Goal: Information Seeking & Learning: Learn about a topic

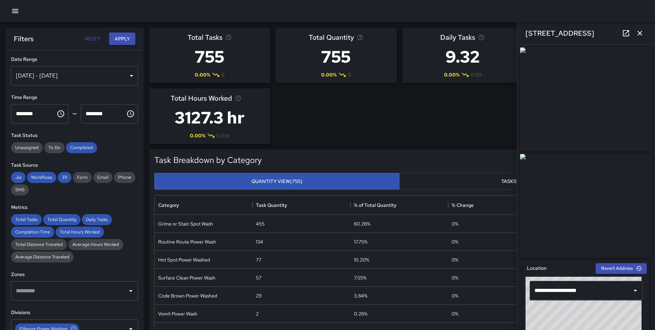
click at [641, 35] on icon "button" at bounding box center [640, 33] width 8 height 8
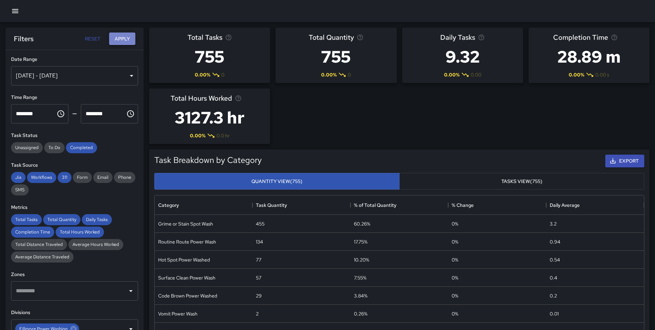
click at [122, 38] on button "Apply" at bounding box center [122, 38] width 26 height 13
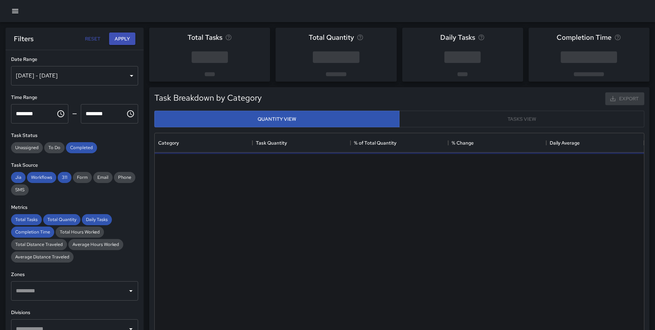
scroll to position [201, 484]
click at [76, 75] on div "[DATE] - [DATE]" at bounding box center [74, 75] width 127 height 19
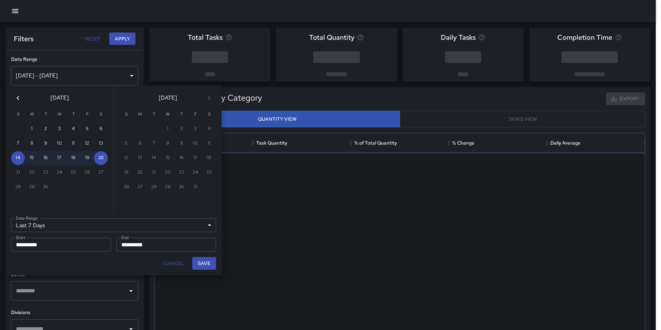
click at [18, 96] on icon "Previous month" at bounding box center [18, 98] width 8 height 8
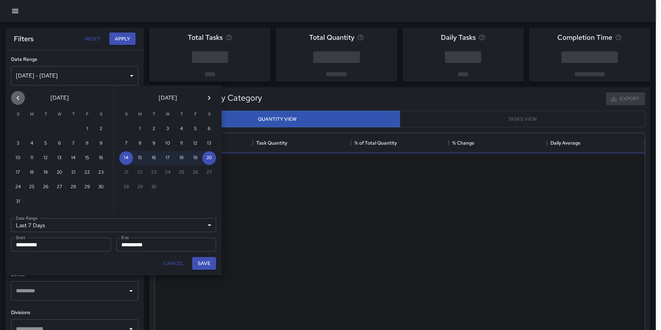
click at [18, 96] on icon "Previous month" at bounding box center [18, 98] width 8 height 8
click at [73, 126] on button "1" at bounding box center [73, 129] width 14 height 14
type input "******"
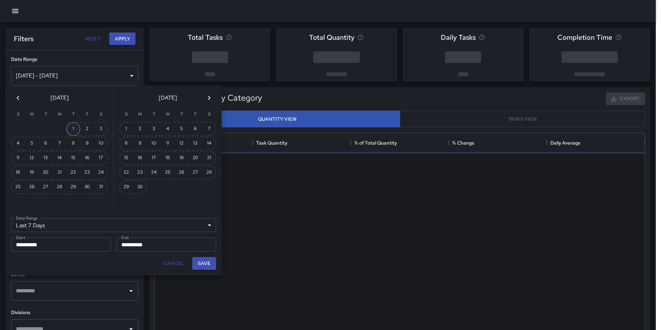
type input "**********"
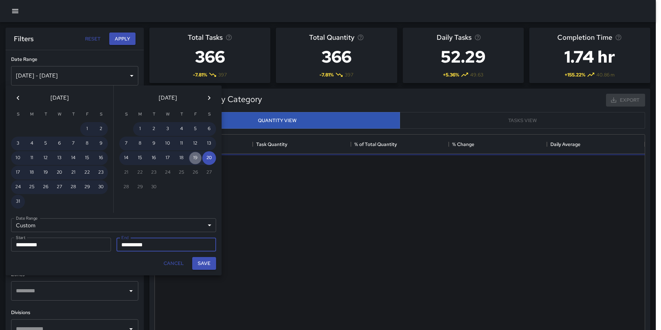
click at [194, 157] on button "19" at bounding box center [195, 158] width 14 height 14
type input "**********"
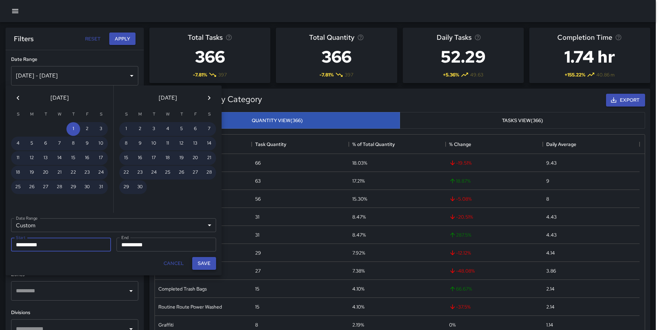
click at [202, 263] on button "Save" at bounding box center [204, 263] width 24 height 13
type input "**********"
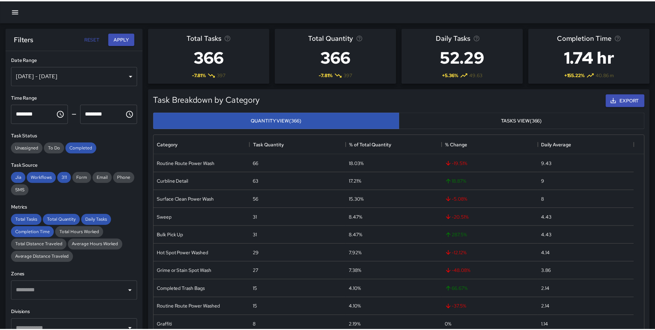
scroll to position [6, 6]
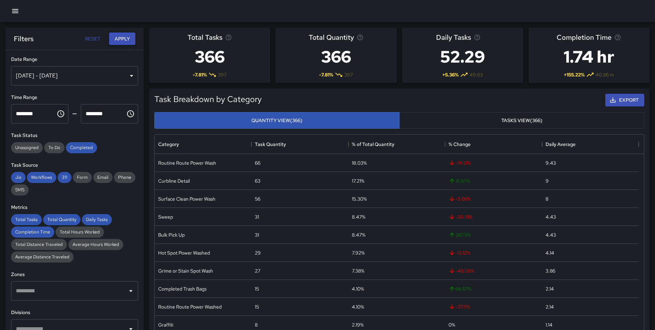
click at [119, 36] on button "Apply" at bounding box center [122, 38] width 26 height 13
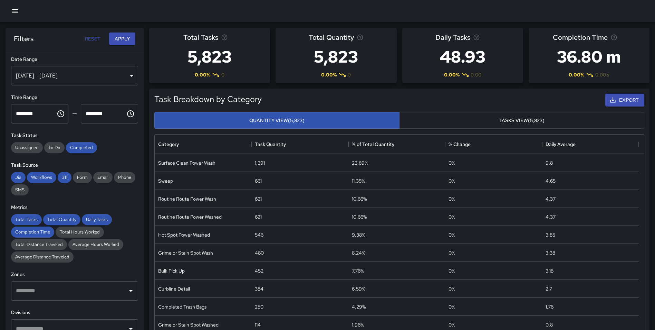
scroll to position [139, 0]
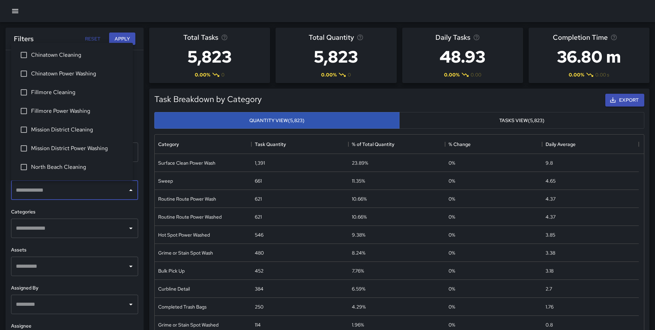
click at [51, 192] on input "text" at bounding box center [69, 189] width 111 height 13
click at [72, 116] on li "Fillmore Power Washing" at bounding box center [72, 111] width 122 height 19
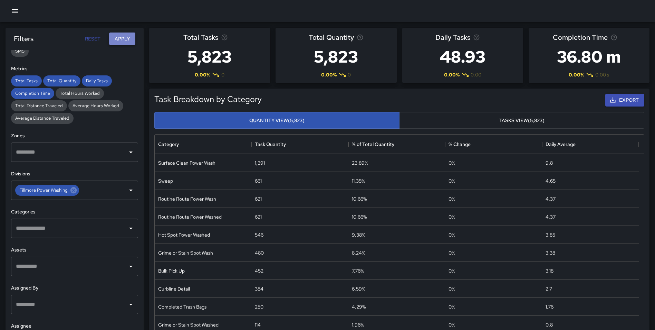
click at [120, 37] on button "Apply" at bounding box center [122, 38] width 26 height 13
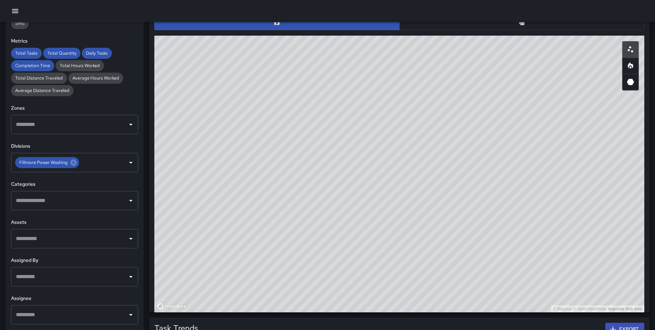
scroll to position [353, 0]
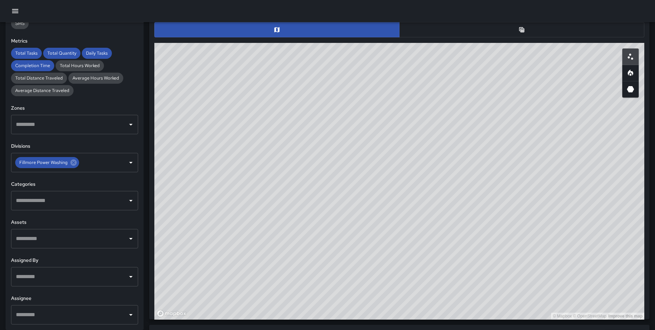
click at [628, 73] on icon "Heatmap" at bounding box center [631, 73] width 8 height 8
drag, startPoint x: 457, startPoint y: 110, endPoint x: 294, endPoint y: 242, distance: 209.9
click at [296, 251] on div "© Mapbox © OpenStreetMap Improve this map" at bounding box center [399, 181] width 490 height 276
drag, startPoint x: 307, startPoint y: 170, endPoint x: 493, endPoint y: 345, distance: 255.4
click at [493, 329] on html "**********" at bounding box center [327, 134] width 655 height 975
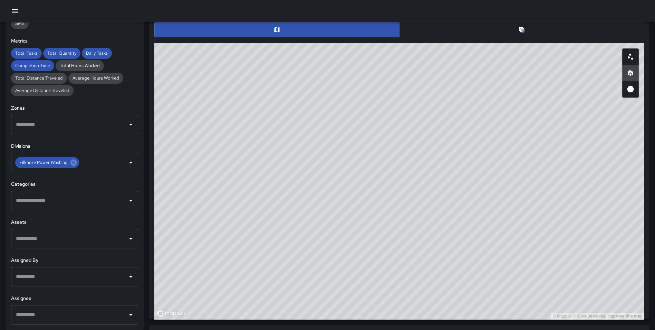
drag, startPoint x: 477, startPoint y: 195, endPoint x: 480, endPoint y: 198, distance: 4.6
click at [480, 198] on div "© Mapbox © OpenStreetMap Improve this map" at bounding box center [399, 181] width 490 height 276
drag, startPoint x: 293, startPoint y: 227, endPoint x: 301, endPoint y: 267, distance: 41.5
click at [301, 267] on div "© Mapbox © OpenStreetMap Improve this map" at bounding box center [399, 181] width 490 height 276
drag, startPoint x: 481, startPoint y: 196, endPoint x: 495, endPoint y: 201, distance: 14.5
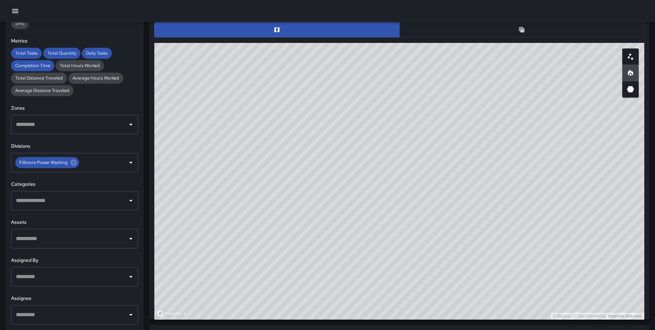
click at [495, 201] on div "© Mapbox © OpenStreetMap Improve this map" at bounding box center [399, 181] width 490 height 276
drag, startPoint x: 481, startPoint y: 204, endPoint x: 553, endPoint y: 223, distance: 74.3
click at [553, 223] on div "© Mapbox © OpenStreetMap Improve this map" at bounding box center [399, 181] width 490 height 276
drag, startPoint x: 503, startPoint y: 177, endPoint x: 483, endPoint y: 167, distance: 21.5
click at [483, 167] on div "© Mapbox © OpenStreetMap Improve this map" at bounding box center [399, 181] width 490 height 276
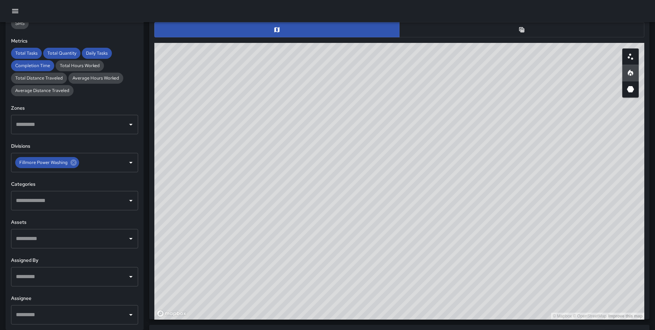
drag, startPoint x: 325, startPoint y: 238, endPoint x: 325, endPoint y: 243, distance: 4.5
click at [325, 243] on div "© Mapbox © OpenStreetMap Improve this map" at bounding box center [399, 181] width 490 height 276
drag, startPoint x: 475, startPoint y: 191, endPoint x: 473, endPoint y: 199, distance: 8.2
click at [473, 199] on div "© Mapbox © OpenStreetMap Improve this map" at bounding box center [399, 181] width 490 height 276
click at [74, 201] on input "text" at bounding box center [69, 200] width 111 height 13
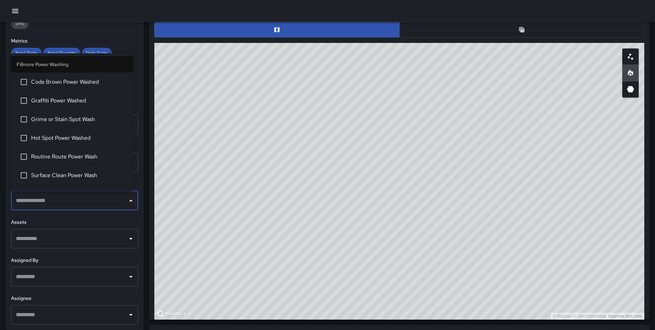
click at [94, 114] on li "Grime or Stain Spot Wash" at bounding box center [72, 119] width 122 height 19
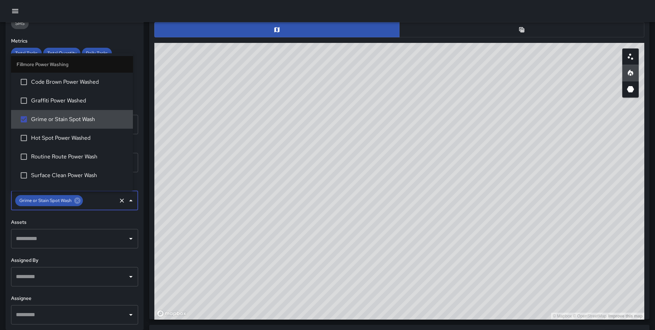
click at [148, 133] on div "Task Map and Details Export CSV Export Images ID Address Division ad1126d0 [STR…" at bounding box center [397, 156] width 506 height 326
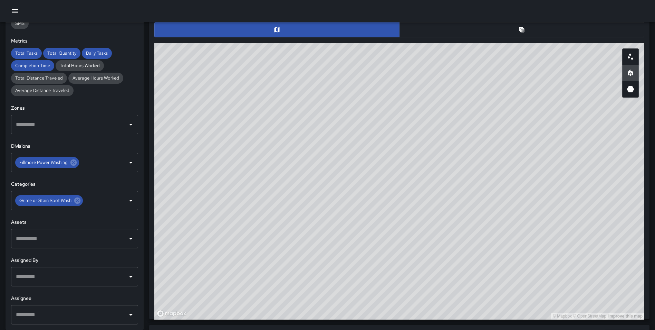
scroll to position [0, 0]
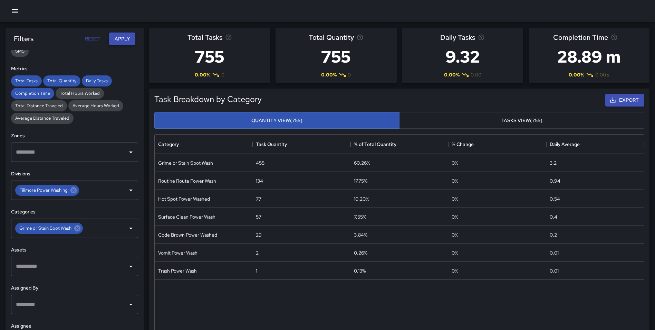
click at [120, 38] on button "Apply" at bounding box center [122, 38] width 26 height 13
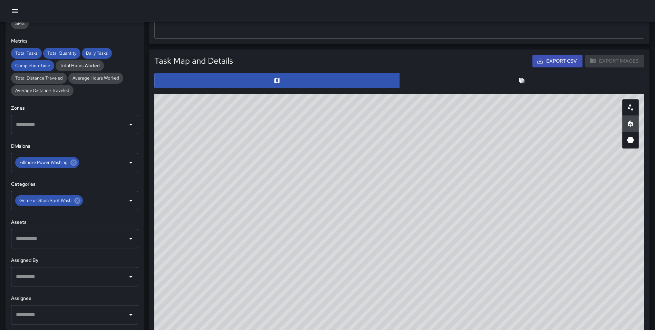
scroll to position [290, 0]
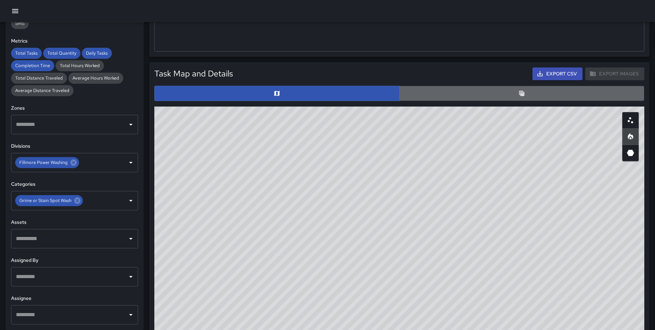
click at [525, 91] on icon "Table" at bounding box center [522, 93] width 7 height 7
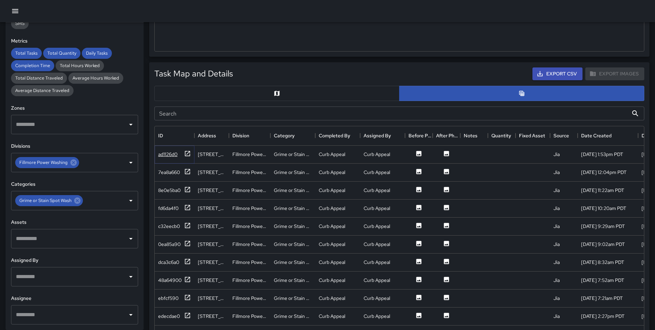
click at [185, 151] on icon at bounding box center [187, 153] width 7 height 7
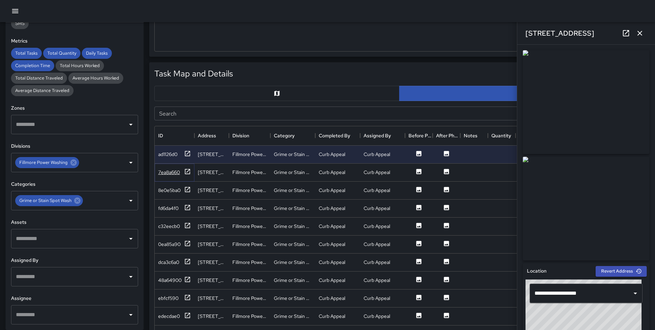
click at [187, 172] on icon at bounding box center [187, 171] width 7 height 7
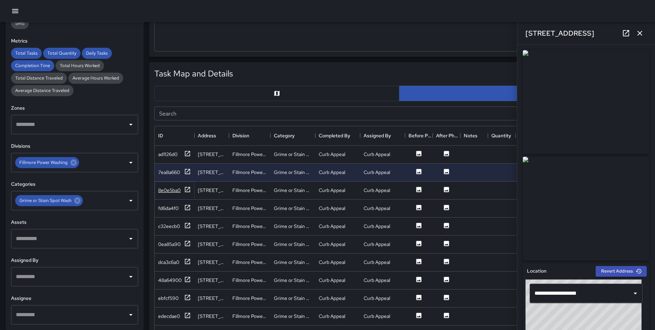
click at [187, 189] on icon at bounding box center [187, 189] width 5 height 5
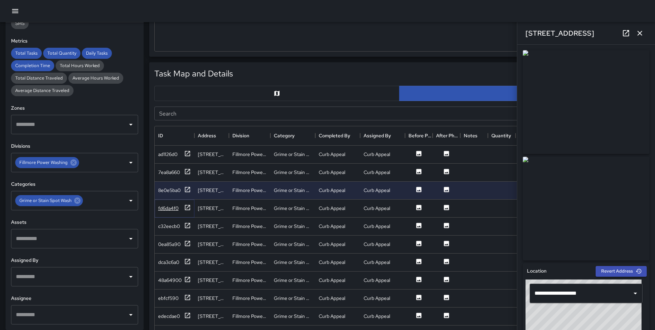
click at [188, 208] on icon at bounding box center [187, 207] width 7 height 7
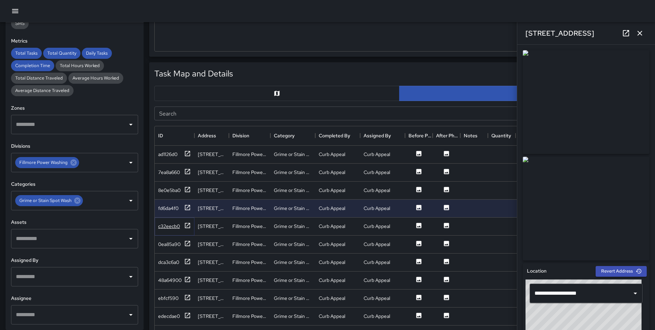
click at [187, 222] on icon at bounding box center [187, 225] width 7 height 7
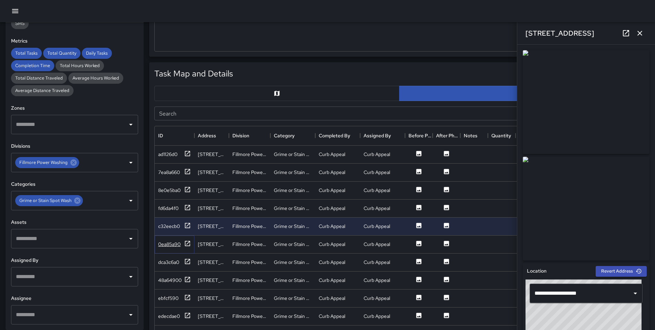
click at [189, 244] on icon at bounding box center [187, 243] width 7 height 7
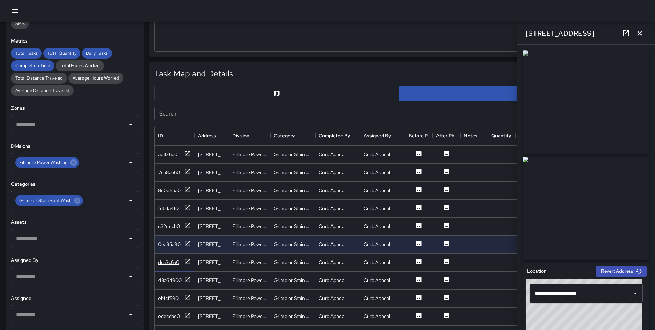
click at [188, 262] on icon at bounding box center [187, 261] width 7 height 7
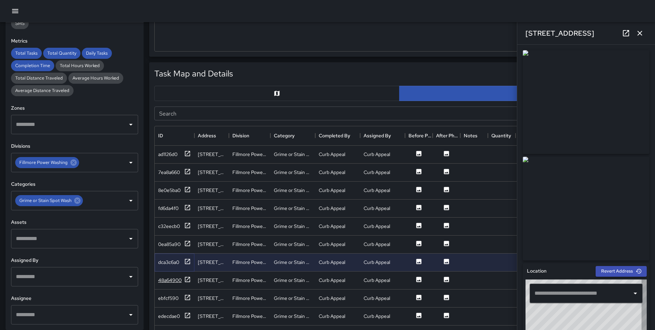
type input "**********"
click at [187, 280] on icon at bounding box center [187, 279] width 7 height 7
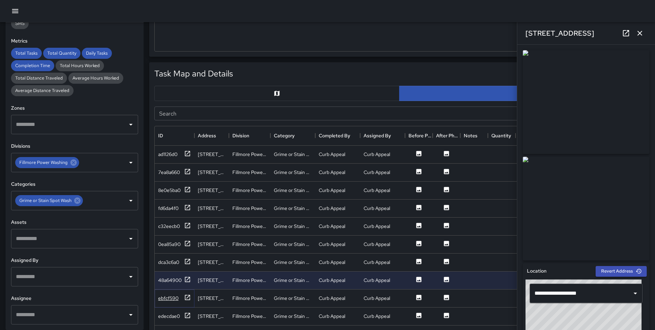
click at [186, 296] on icon at bounding box center [187, 297] width 7 height 7
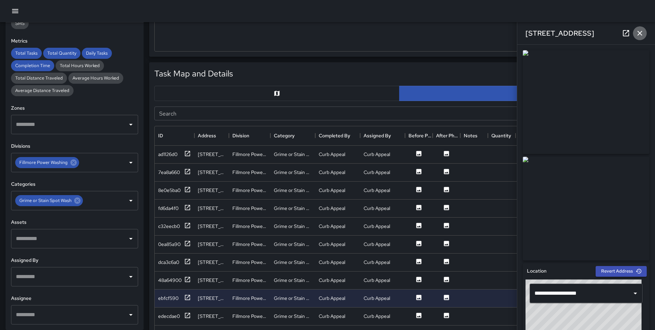
drag, startPoint x: 640, startPoint y: 35, endPoint x: 643, endPoint y: 49, distance: 14.3
click at [640, 35] on icon "button" at bounding box center [640, 33] width 8 height 8
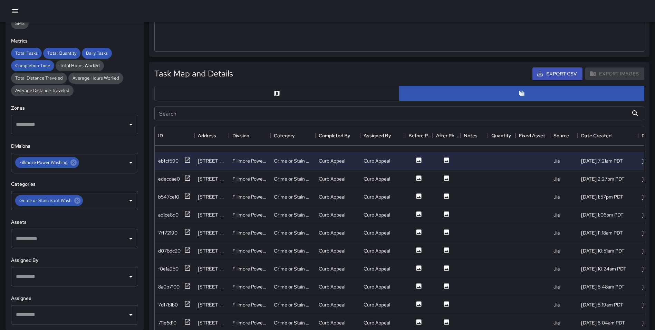
scroll to position [146, 0]
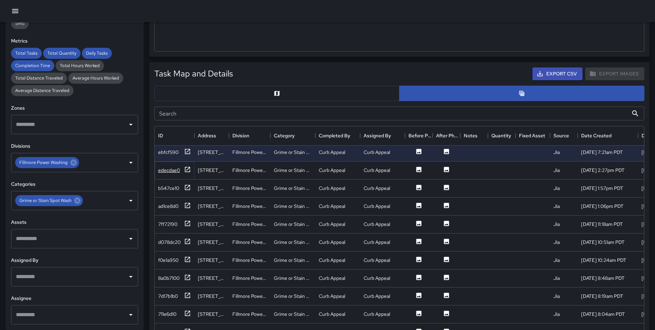
click at [190, 166] on icon at bounding box center [187, 169] width 7 height 7
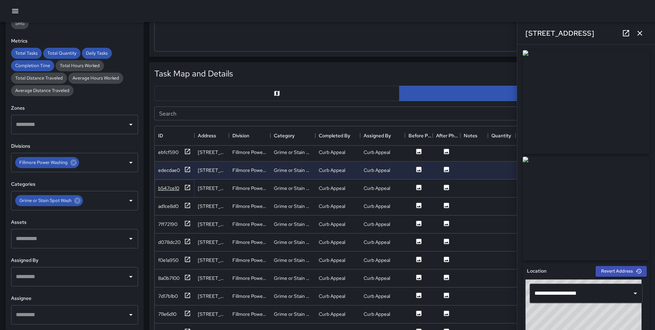
click at [187, 186] on icon at bounding box center [187, 187] width 7 height 7
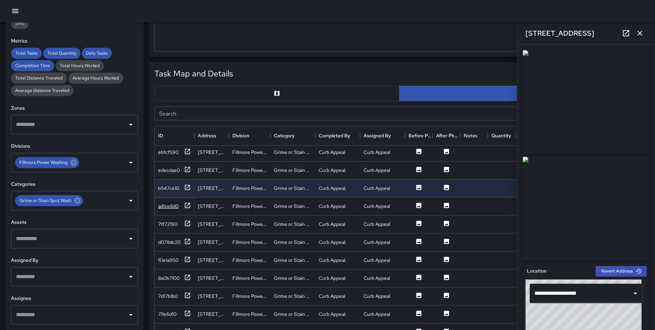
click at [186, 205] on icon at bounding box center [187, 205] width 7 height 7
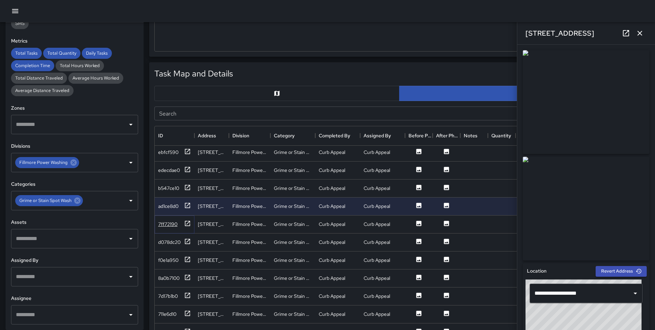
click at [189, 221] on icon at bounding box center [187, 222] width 5 height 5
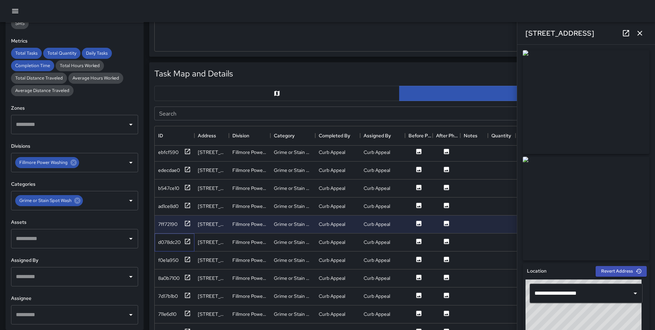
click at [186, 235] on div "d078dc20" at bounding box center [175, 242] width 40 height 18
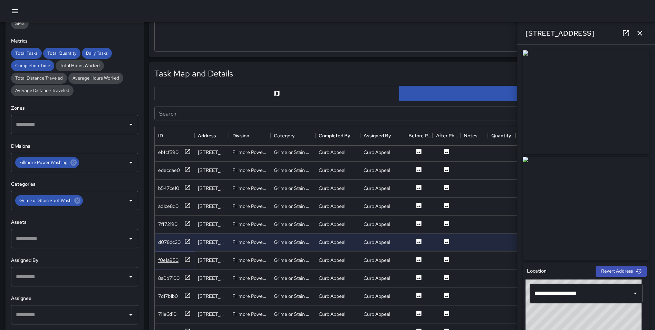
click at [188, 259] on icon at bounding box center [187, 259] width 7 height 7
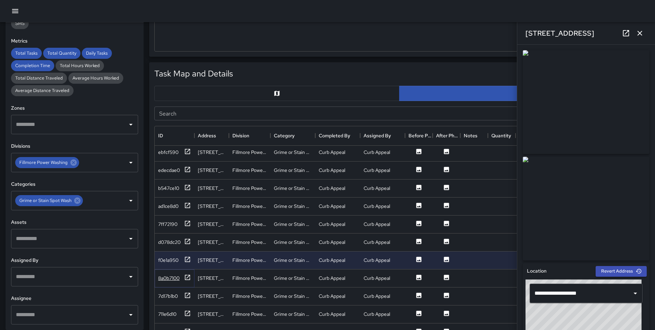
click at [186, 277] on icon at bounding box center [187, 277] width 7 height 7
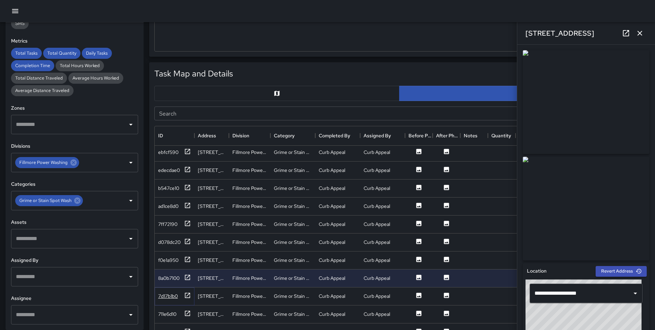
click at [188, 293] on icon at bounding box center [187, 295] width 7 height 7
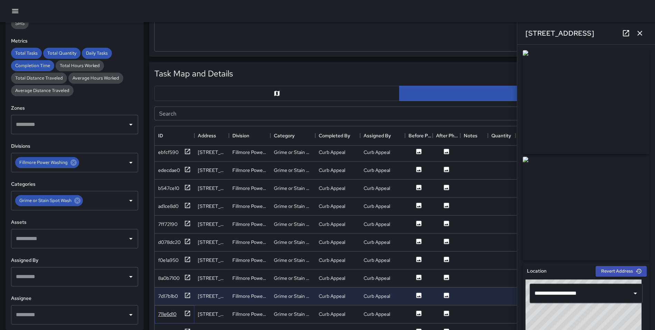
click at [188, 310] on icon at bounding box center [187, 313] width 7 height 7
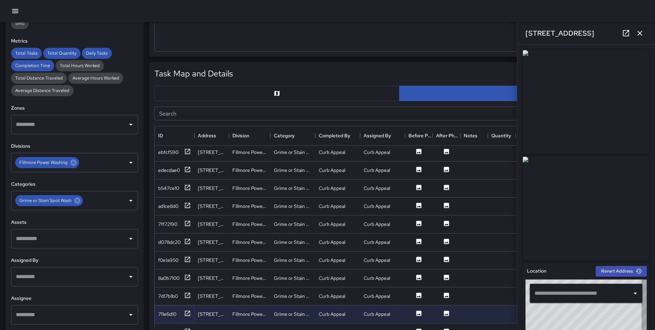
type input "**********"
click at [638, 36] on icon "button" at bounding box center [640, 33] width 8 height 8
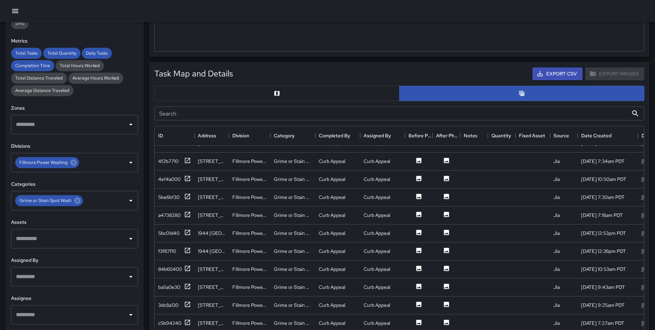
scroll to position [300, 0]
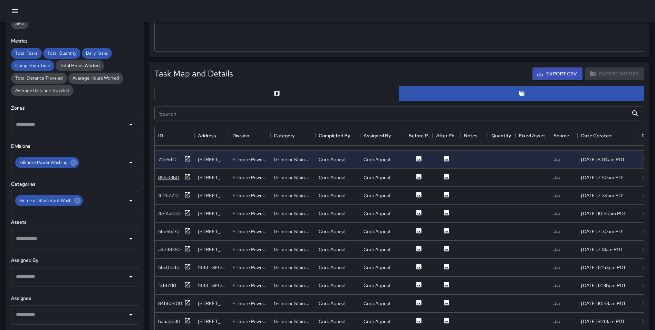
click at [189, 177] on icon at bounding box center [187, 176] width 7 height 7
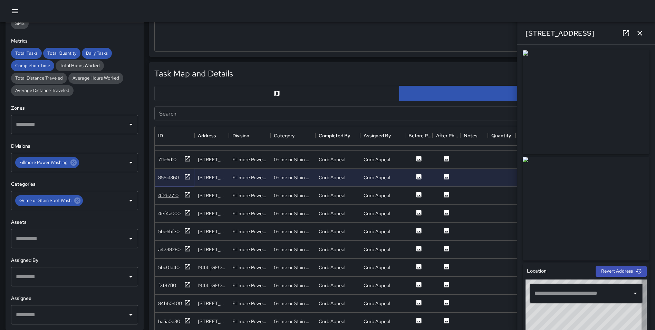
type input "**********"
click at [187, 193] on icon at bounding box center [187, 194] width 7 height 7
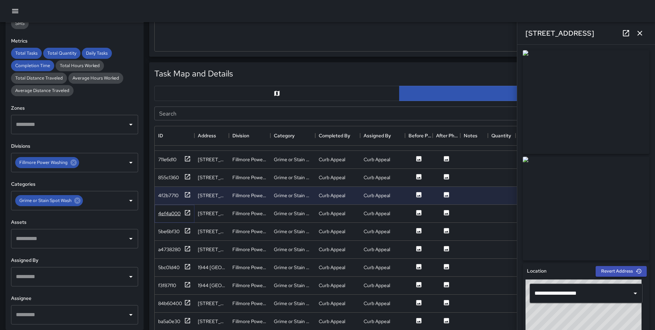
click at [187, 213] on icon at bounding box center [187, 212] width 5 height 5
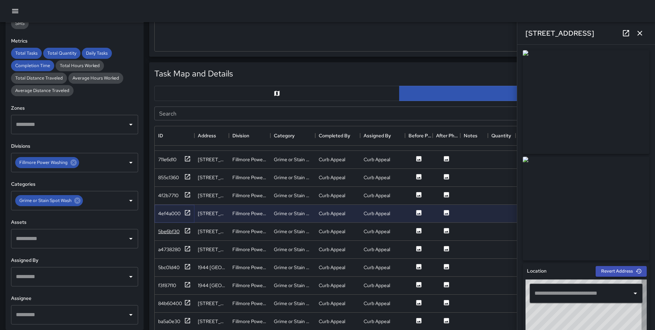
type input "**********"
click at [187, 230] on icon at bounding box center [187, 230] width 7 height 7
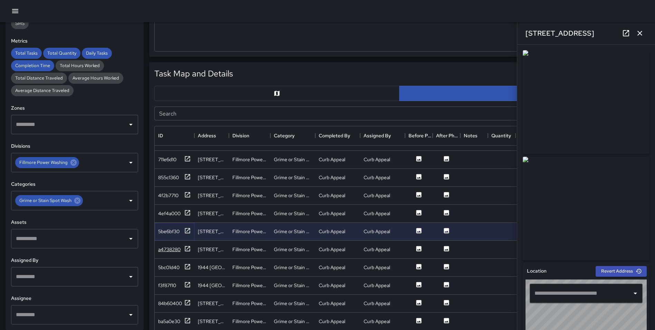
type input "**********"
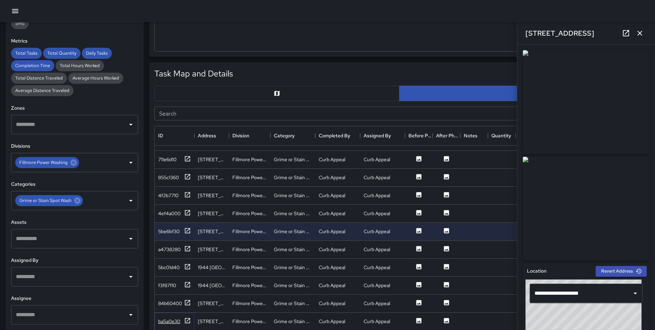
click at [187, 319] on icon at bounding box center [187, 320] width 7 height 7
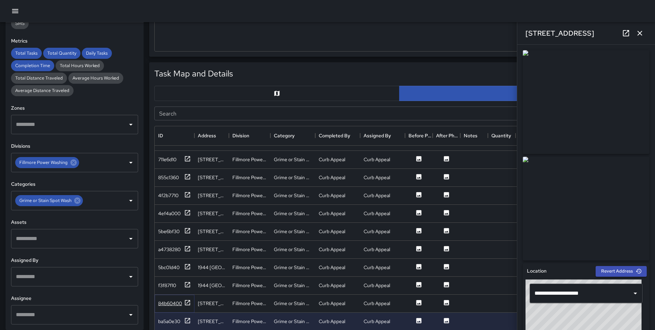
click at [188, 302] on icon at bounding box center [187, 302] width 5 height 5
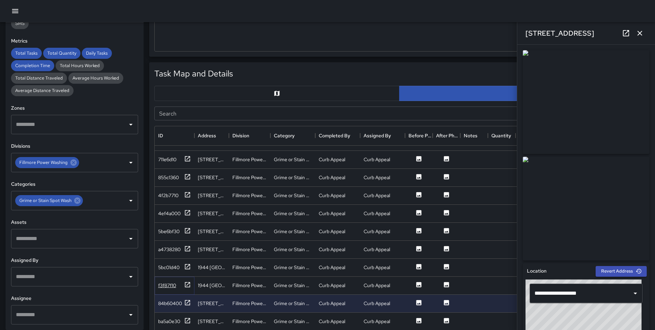
click at [187, 284] on icon at bounding box center [187, 284] width 7 height 7
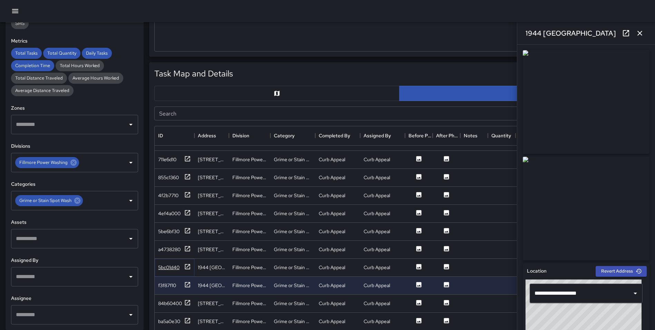
click at [186, 264] on icon at bounding box center [187, 266] width 5 height 5
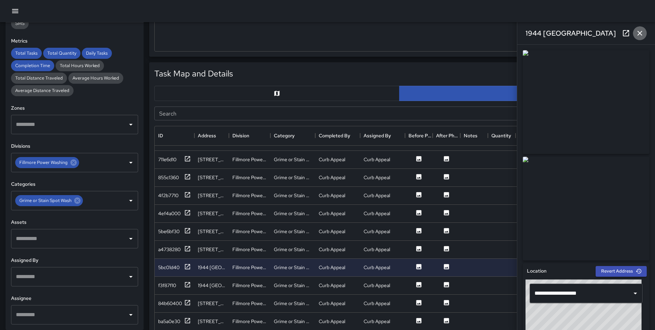
drag, startPoint x: 643, startPoint y: 28, endPoint x: 644, endPoint y: 31, distance: 3.5
click at [644, 31] on button "button" at bounding box center [640, 33] width 14 height 14
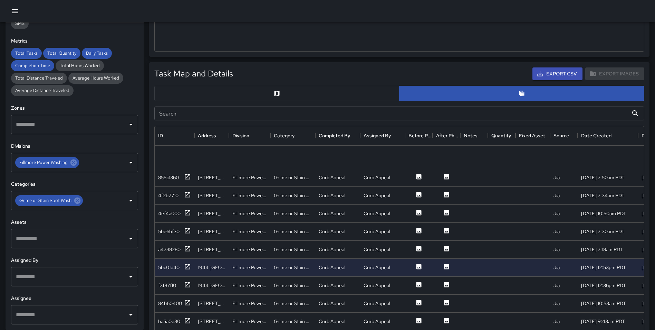
scroll to position [397, 0]
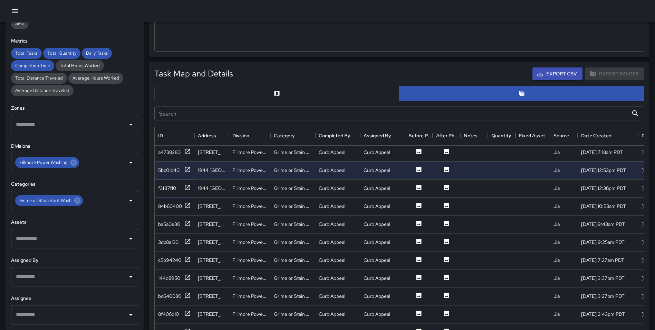
drag, startPoint x: 188, startPoint y: 186, endPoint x: 187, endPoint y: 193, distance: 6.7
click at [187, 187] on icon at bounding box center [187, 187] width 7 height 7
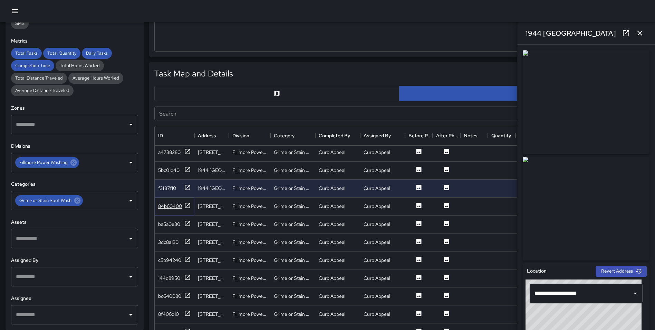
click at [185, 207] on icon at bounding box center [187, 205] width 7 height 7
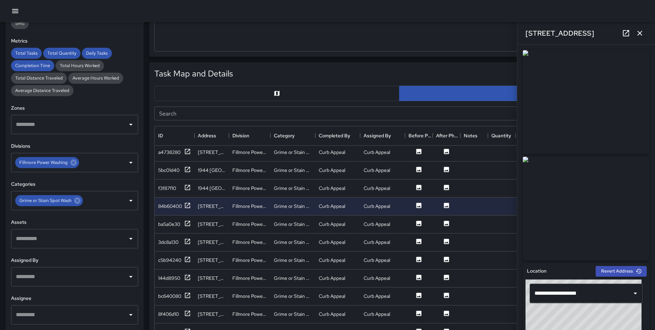
click at [642, 33] on icon "button" at bounding box center [640, 33] width 8 height 8
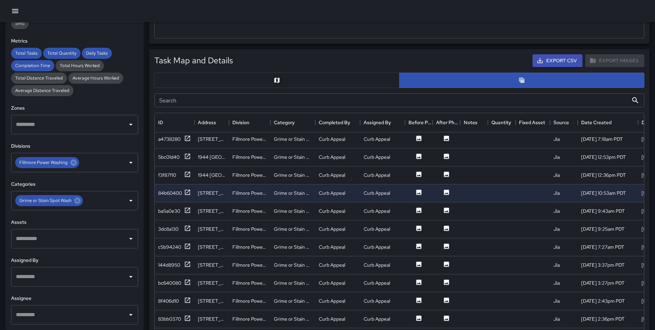
scroll to position [300, 0]
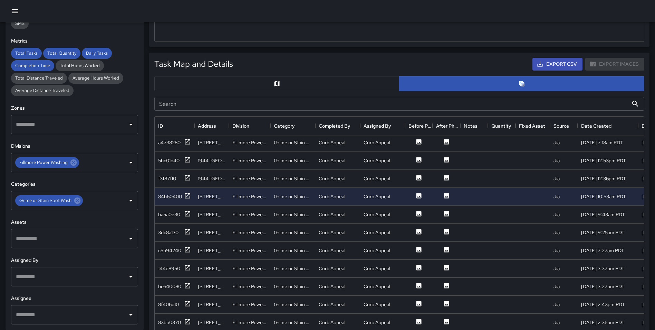
click at [311, 82] on button "button" at bounding box center [276, 83] width 245 height 15
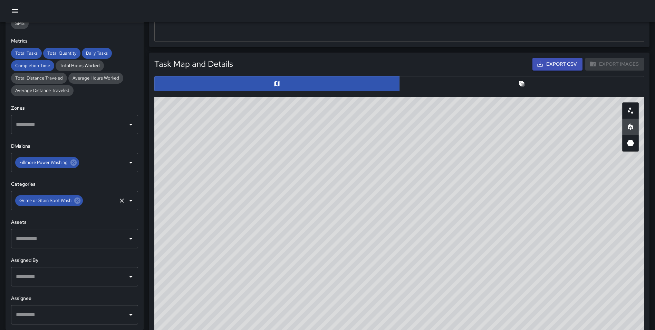
click at [77, 199] on icon at bounding box center [78, 201] width 8 height 8
click at [67, 201] on input "text" at bounding box center [69, 200] width 111 height 13
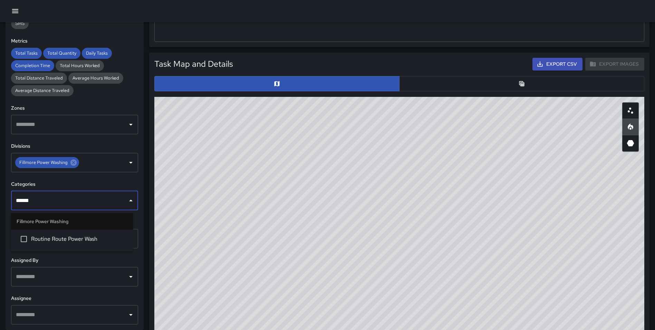
type input "*******"
click at [83, 238] on span "Routine Route Power Wash" at bounding box center [79, 239] width 96 height 8
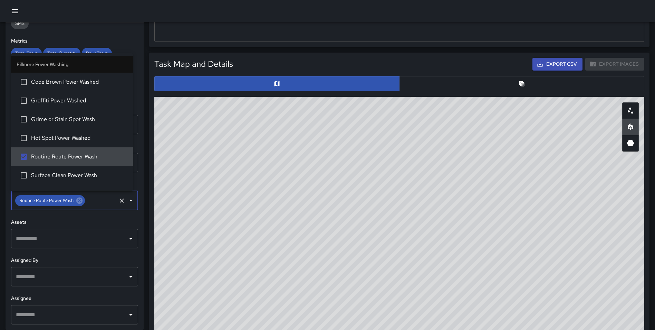
click at [150, 220] on div "Task Map and Details Export CSV Export Images ID Address Division Category Comp…" at bounding box center [399, 213] width 501 height 320
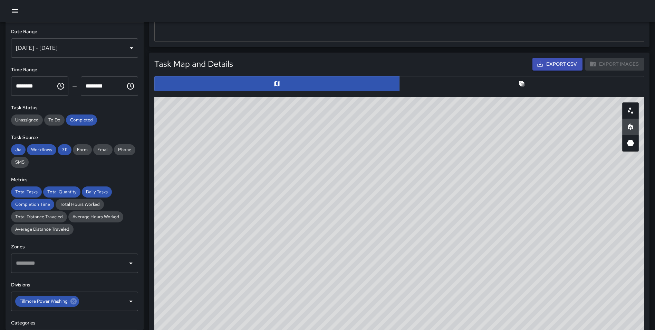
scroll to position [0, 0]
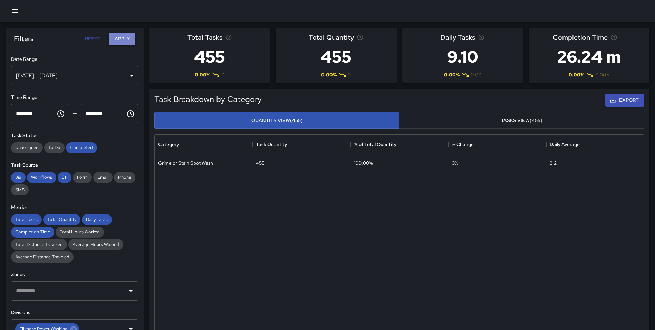
click at [115, 37] on button "Apply" at bounding box center [122, 38] width 26 height 13
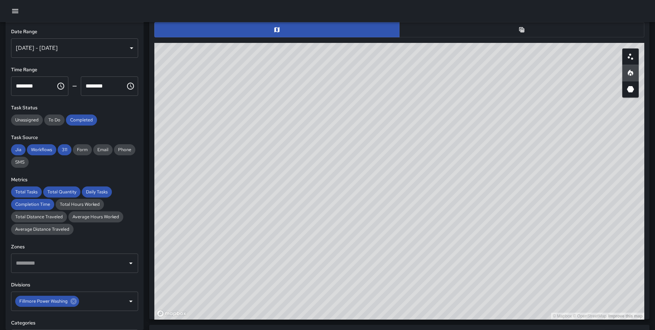
scroll to position [352, 0]
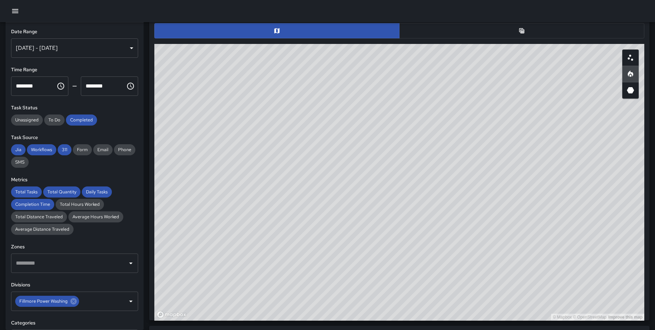
click at [485, 36] on button "button" at bounding box center [521, 30] width 245 height 15
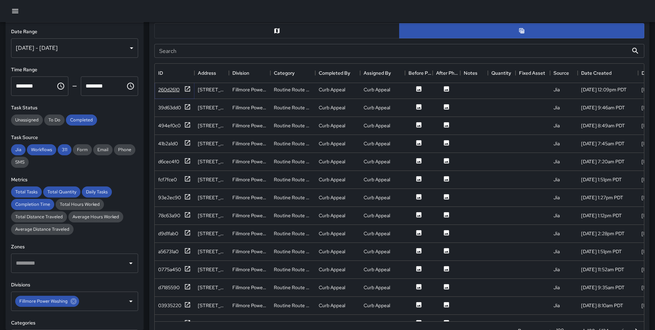
click at [188, 89] on icon at bounding box center [187, 88] width 7 height 7
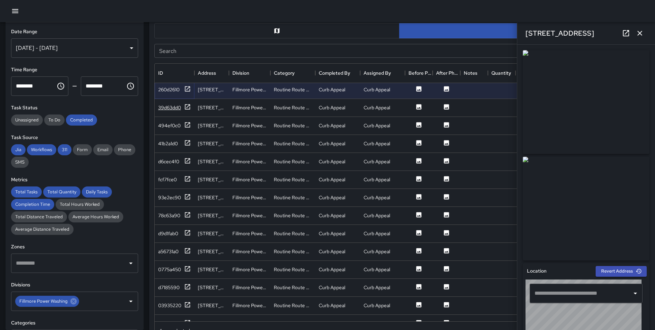
type input "**********"
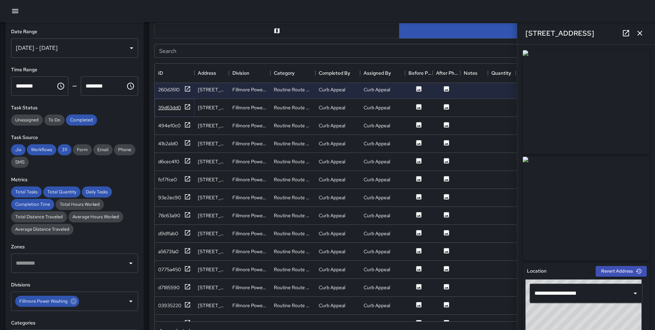
click at [187, 106] on icon at bounding box center [187, 106] width 7 height 7
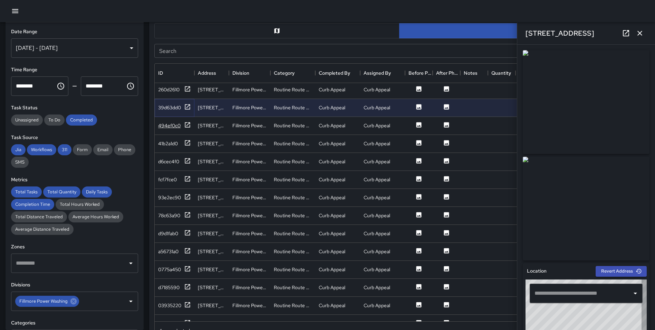
type input "**********"
click at [187, 124] on icon at bounding box center [187, 124] width 7 height 7
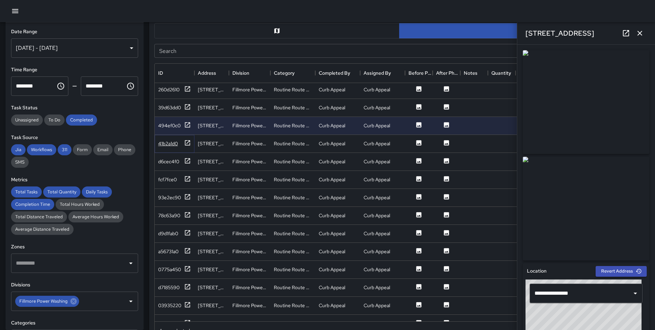
click at [188, 139] on icon at bounding box center [187, 142] width 7 height 7
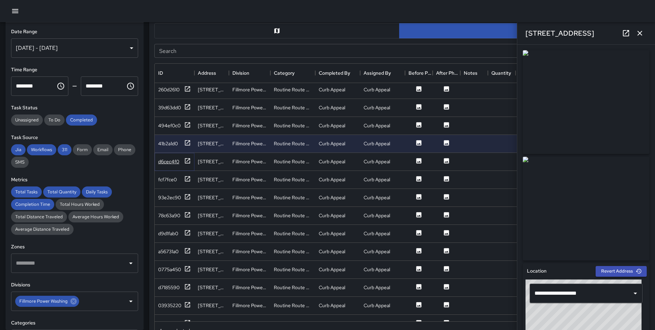
click at [187, 160] on icon at bounding box center [187, 160] width 7 height 7
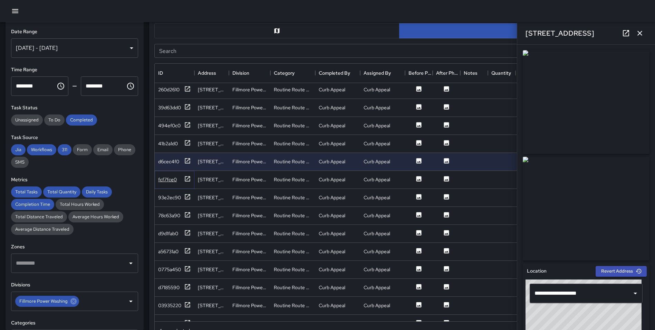
click at [185, 176] on icon at bounding box center [187, 178] width 7 height 7
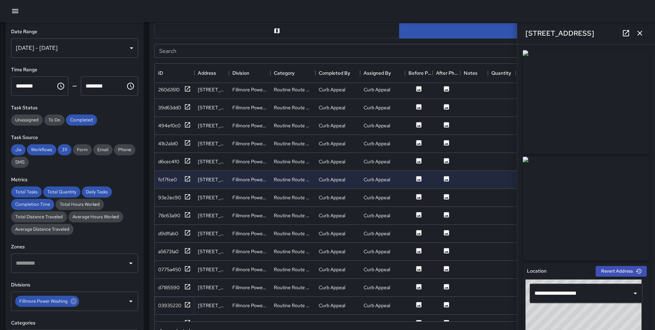
drag, startPoint x: 187, startPoint y: 303, endPoint x: 188, endPoint y: 293, distance: 10.4
click at [187, 303] on icon at bounding box center [187, 304] width 7 height 7
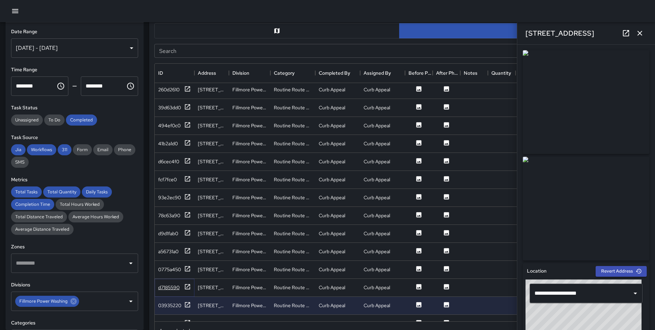
click at [187, 286] on icon at bounding box center [187, 286] width 7 height 7
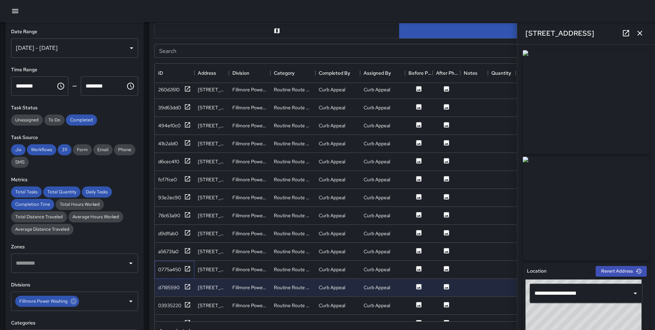
click at [186, 264] on div "0775a450" at bounding box center [175, 270] width 40 height 18
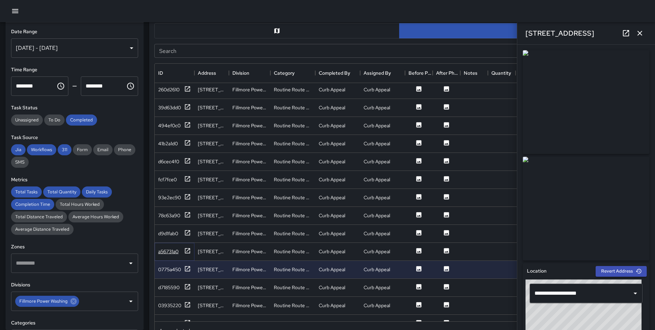
click at [188, 250] on icon at bounding box center [187, 250] width 5 height 5
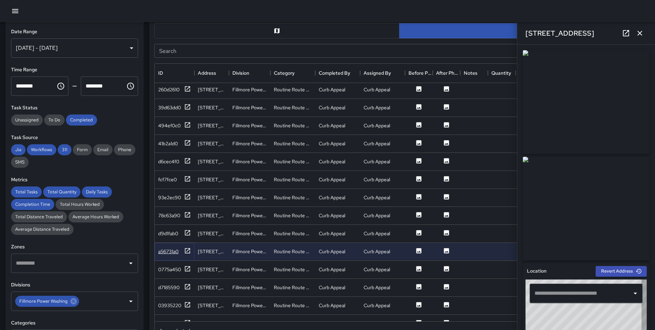
type input "**********"
click at [186, 234] on icon at bounding box center [187, 232] width 7 height 7
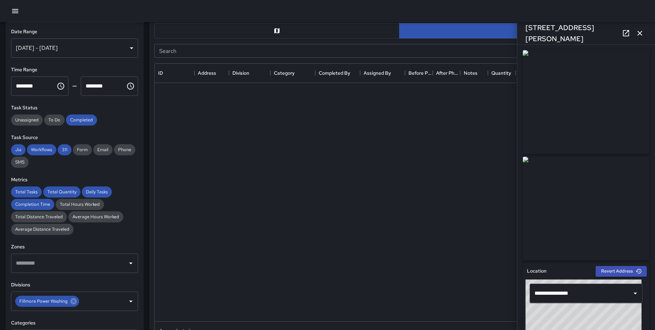
scroll to position [1503, 0]
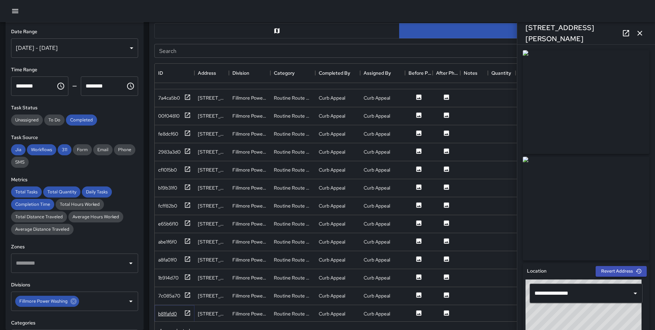
click at [186, 310] on icon at bounding box center [187, 312] width 7 height 7
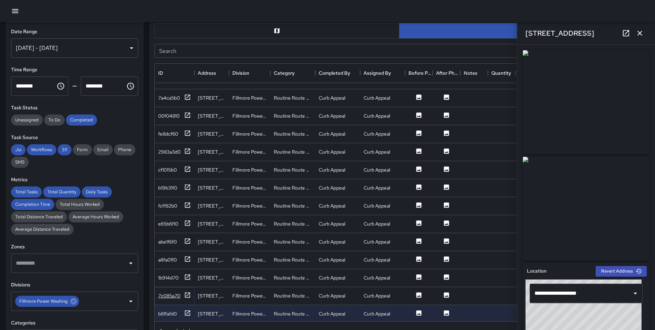
click at [187, 294] on icon at bounding box center [187, 294] width 7 height 7
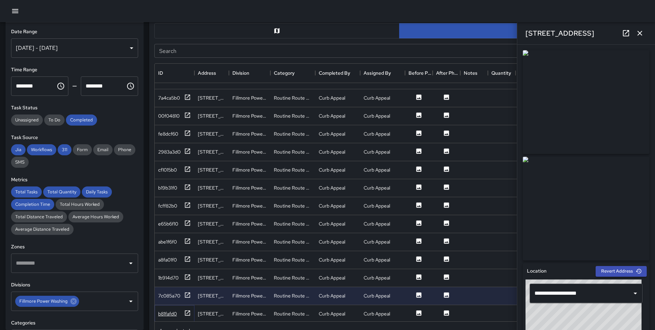
click at [188, 311] on icon at bounding box center [187, 312] width 7 height 7
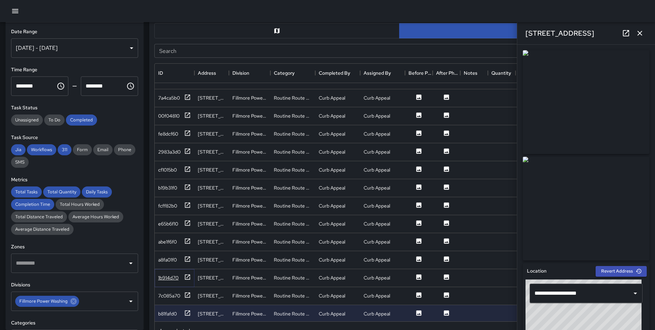
click at [186, 276] on icon at bounding box center [187, 276] width 7 height 7
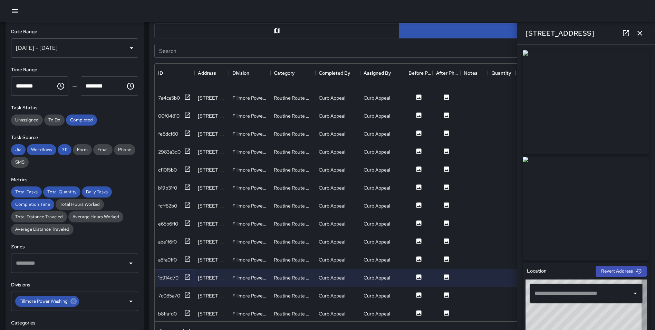
type input "**********"
drag, startPoint x: 640, startPoint y: 33, endPoint x: 614, endPoint y: 222, distance: 190.4
click at [614, 222] on div "**********" at bounding box center [586, 165] width 138 height 330
click at [635, 38] on button "button" at bounding box center [640, 33] width 14 height 14
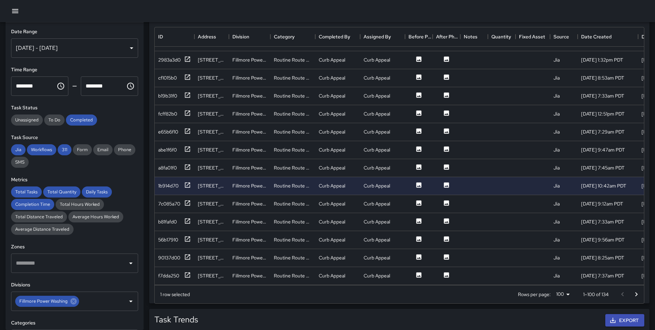
scroll to position [391, 0]
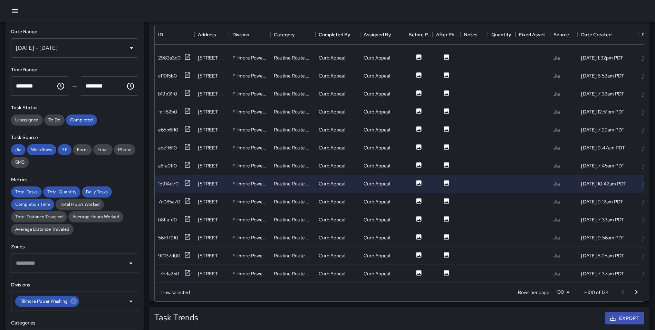
click at [190, 270] on icon at bounding box center [187, 272] width 5 height 5
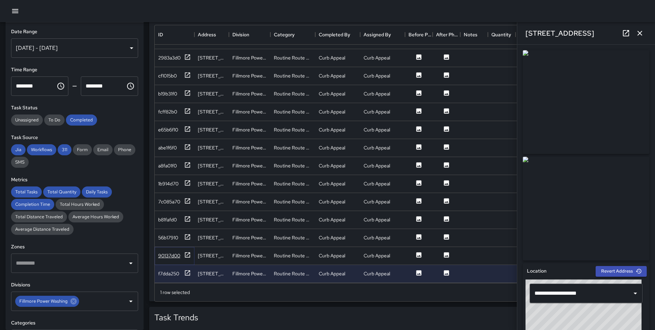
click at [188, 252] on icon at bounding box center [187, 254] width 5 height 5
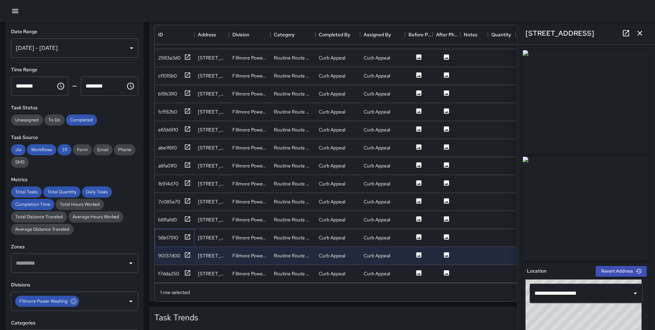
click at [187, 229] on div "56b17910" at bounding box center [175, 238] width 40 height 18
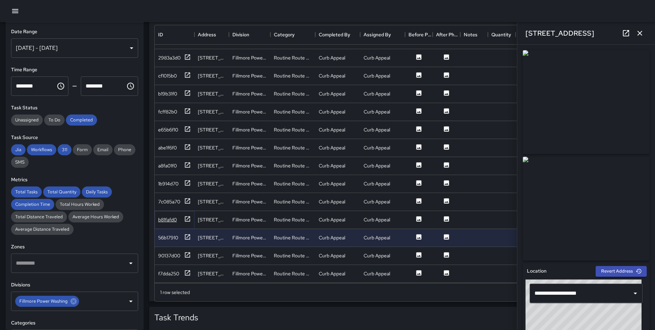
click at [191, 215] on icon at bounding box center [187, 218] width 7 height 7
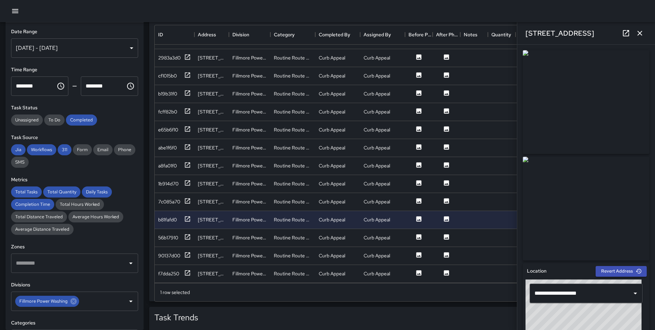
click at [639, 33] on icon "button" at bounding box center [640, 33] width 8 height 8
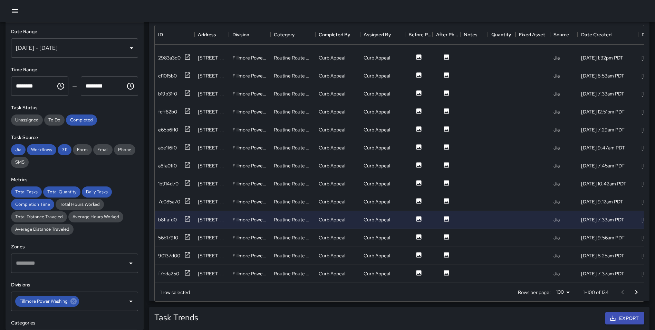
click at [638, 292] on icon "Go to next page" at bounding box center [637, 292] width 8 height 8
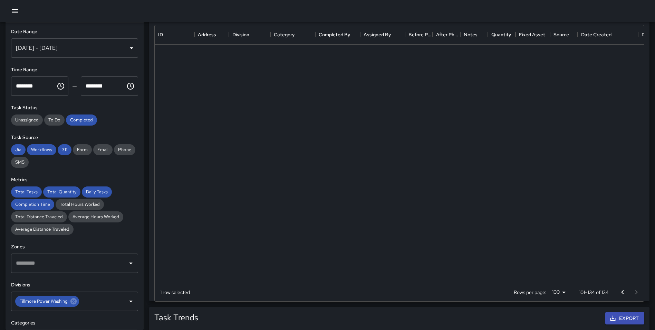
scroll to position [0, 0]
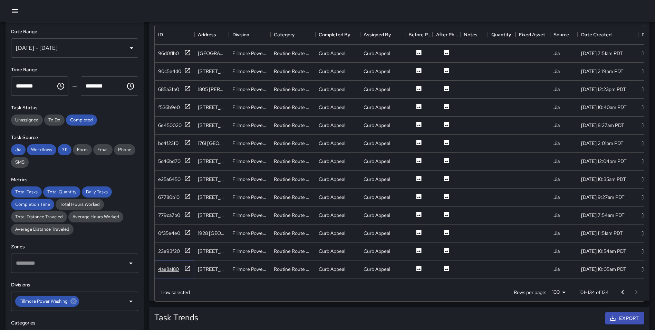
click at [185, 268] on icon at bounding box center [187, 268] width 7 height 7
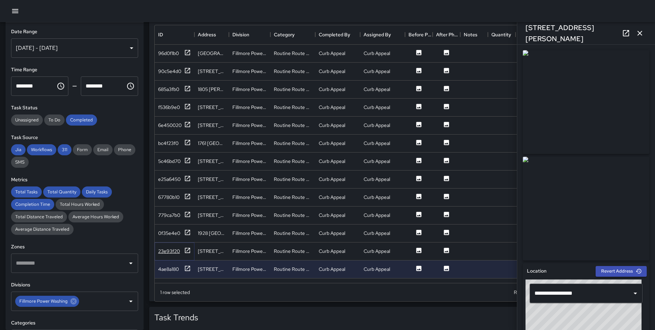
click at [187, 249] on icon at bounding box center [187, 250] width 7 height 7
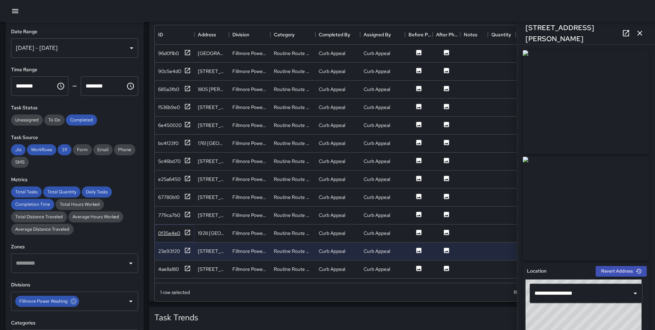
click at [189, 232] on icon at bounding box center [187, 232] width 7 height 7
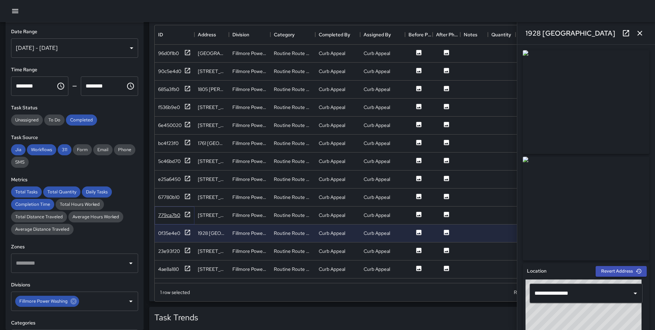
click at [188, 213] on icon at bounding box center [187, 214] width 7 height 7
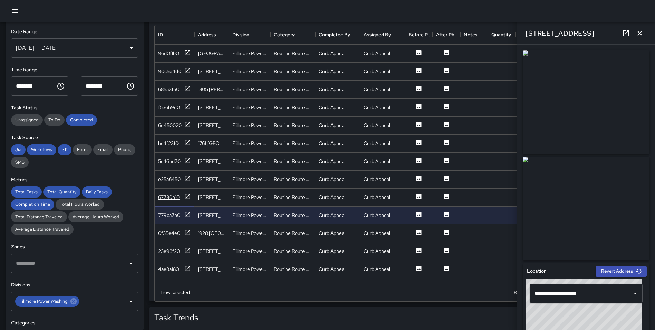
click at [188, 194] on icon at bounding box center [187, 196] width 7 height 7
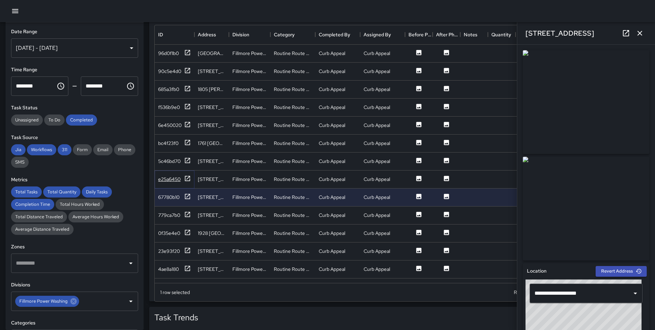
click at [188, 176] on icon at bounding box center [187, 178] width 7 height 7
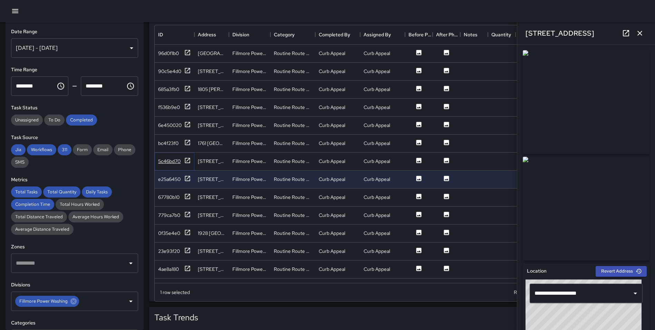
click at [187, 159] on icon at bounding box center [187, 160] width 7 height 7
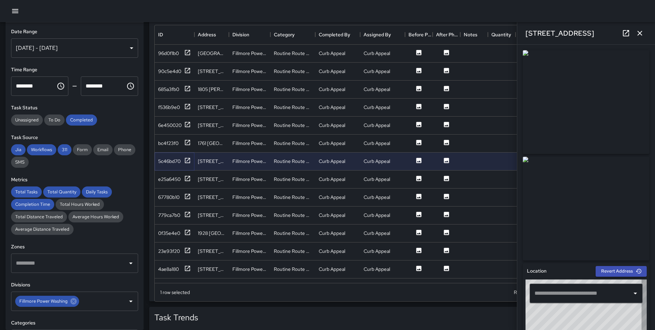
type input "**********"
click at [187, 140] on icon at bounding box center [187, 142] width 5 height 5
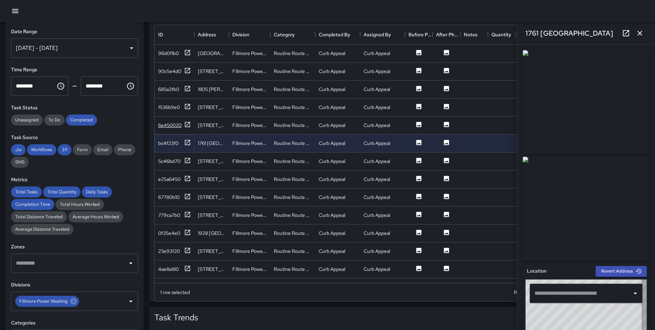
type input "**********"
click at [188, 124] on icon at bounding box center [187, 124] width 5 height 5
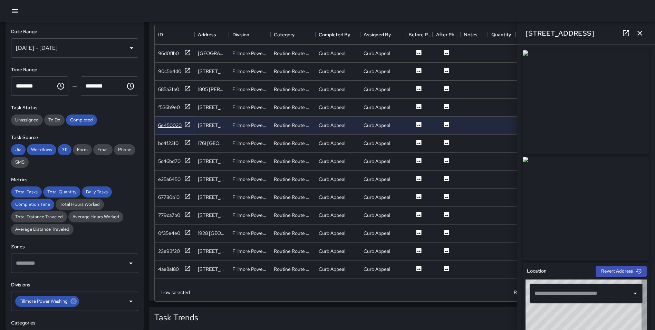
type input "**********"
click at [188, 104] on icon at bounding box center [187, 106] width 5 height 5
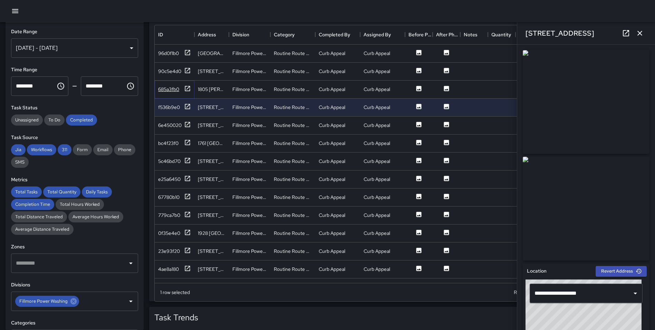
click at [188, 89] on icon at bounding box center [187, 88] width 7 height 7
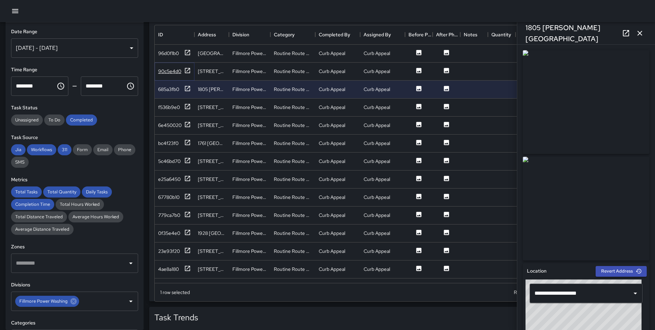
click at [187, 70] on icon at bounding box center [187, 70] width 7 height 7
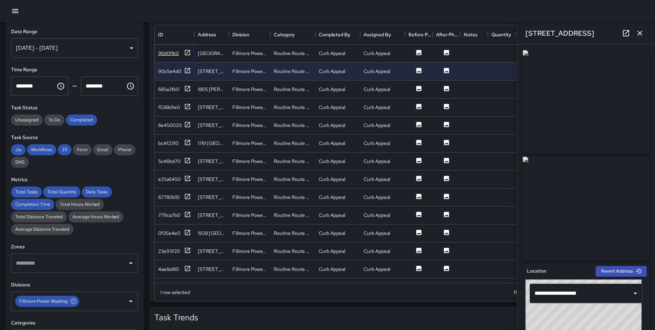
click at [188, 51] on icon at bounding box center [187, 52] width 7 height 7
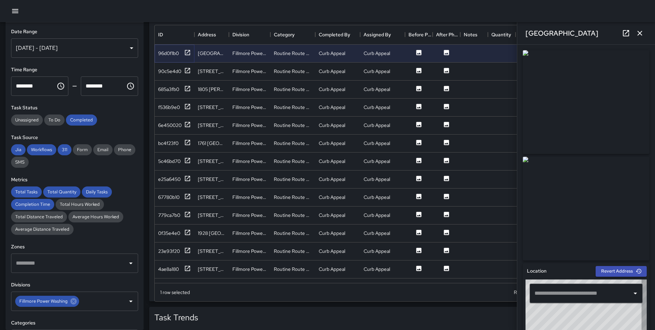
type input "**********"
click at [636, 32] on icon "button" at bounding box center [640, 33] width 8 height 8
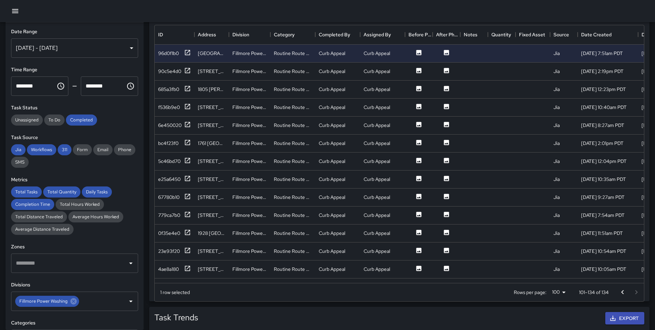
click at [623, 293] on icon "Go to previous page" at bounding box center [623, 292] width 8 height 8
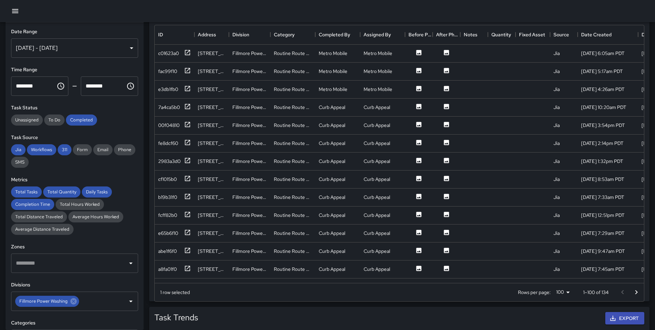
scroll to position [1564, 0]
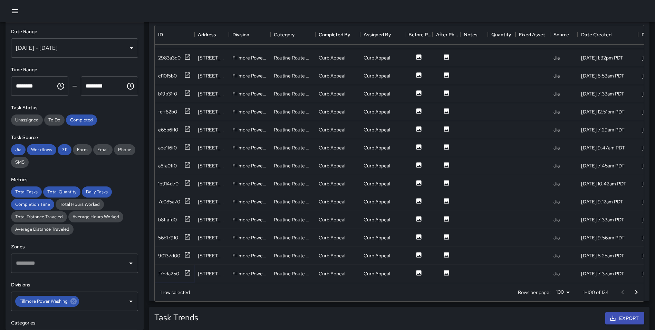
click at [189, 269] on icon at bounding box center [187, 272] width 7 height 7
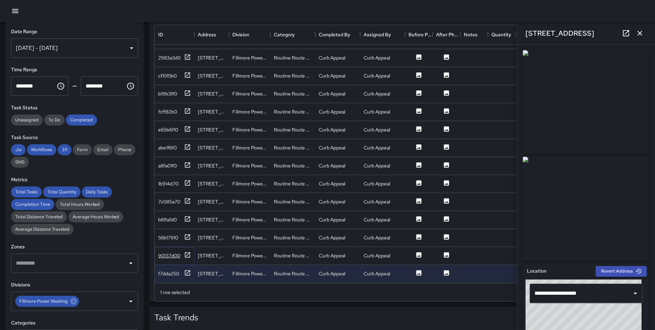
click at [187, 251] on icon at bounding box center [187, 254] width 7 height 7
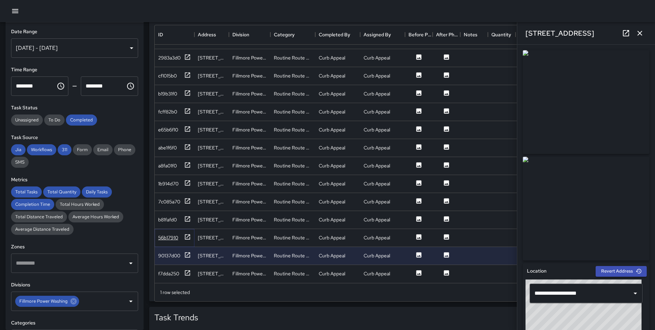
click at [188, 233] on icon at bounding box center [187, 236] width 7 height 7
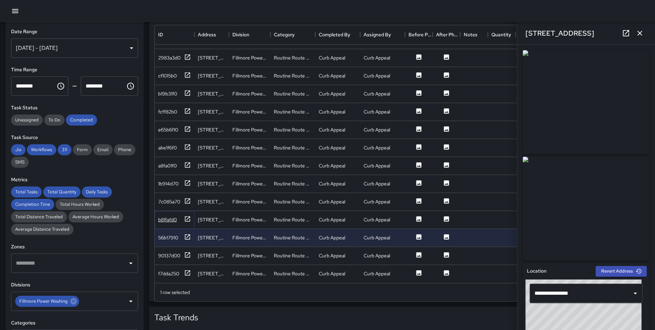
click at [185, 216] on icon at bounding box center [187, 218] width 5 height 5
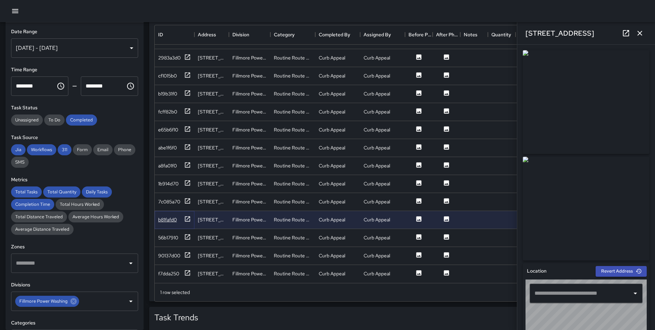
type input "**********"
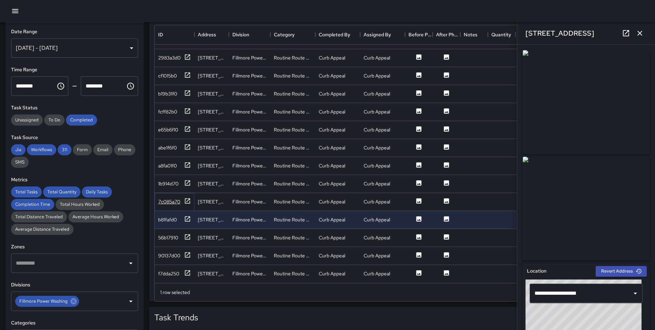
click at [188, 197] on icon at bounding box center [187, 200] width 7 height 7
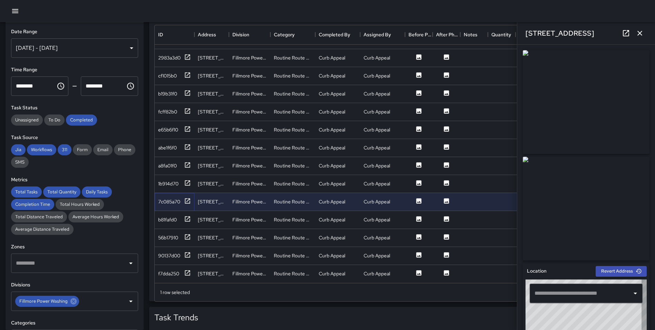
type input "**********"
click at [190, 180] on icon at bounding box center [187, 182] width 5 height 5
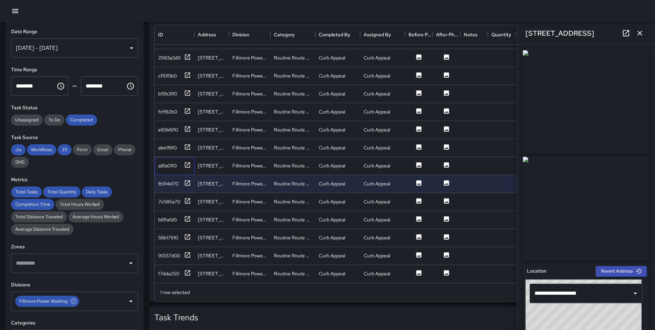
click at [189, 157] on div "a8fa01f0" at bounding box center [175, 166] width 40 height 18
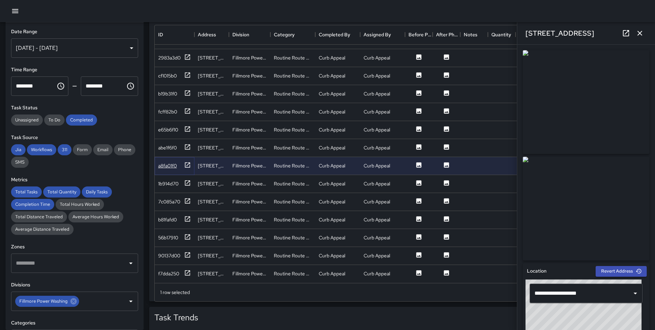
click at [191, 163] on icon at bounding box center [187, 164] width 7 height 7
click at [186, 143] on icon at bounding box center [187, 146] width 7 height 7
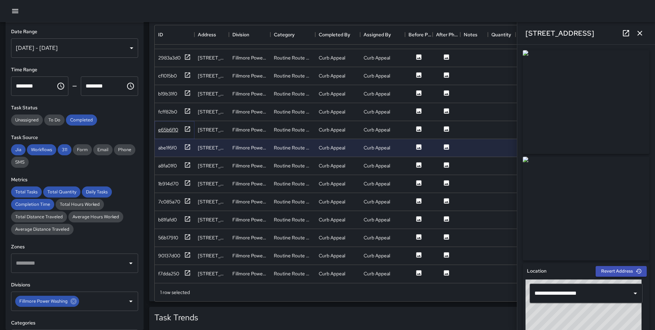
click at [189, 125] on icon at bounding box center [187, 128] width 7 height 7
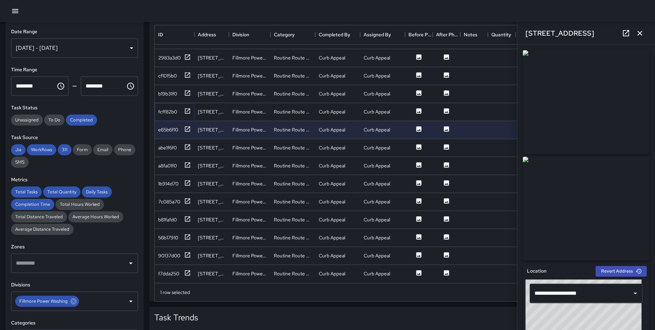
drag, startPoint x: 186, startPoint y: 104, endPoint x: 188, endPoint y: 98, distance: 6.4
click at [186, 107] on icon at bounding box center [187, 110] width 7 height 7
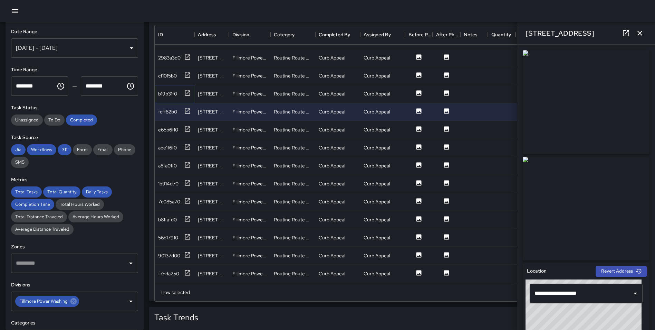
click at [189, 89] on icon at bounding box center [187, 92] width 7 height 7
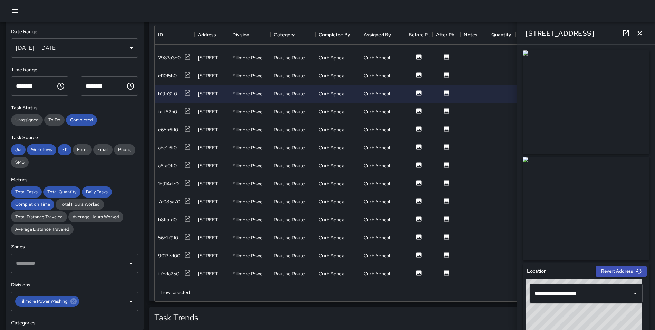
drag, startPoint x: 187, startPoint y: 69, endPoint x: 487, endPoint y: 6, distance: 307.2
click at [475, 3] on div "**********" at bounding box center [327, 106] width 655 height 994
click at [640, 32] on icon "button" at bounding box center [640, 33] width 8 height 8
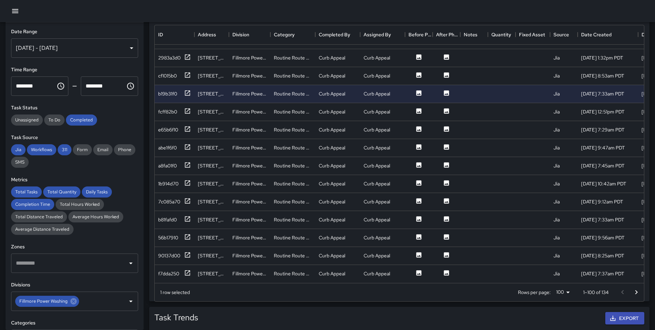
scroll to position [322, 0]
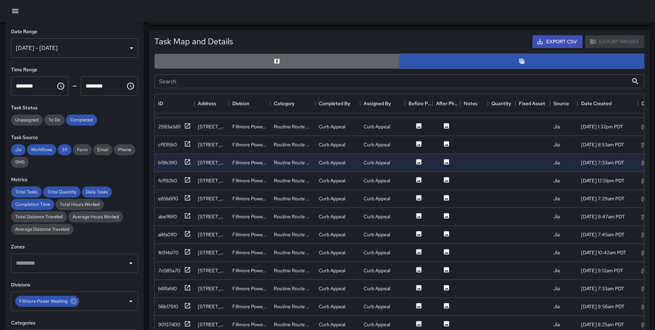
click at [269, 66] on button "button" at bounding box center [276, 61] width 245 height 15
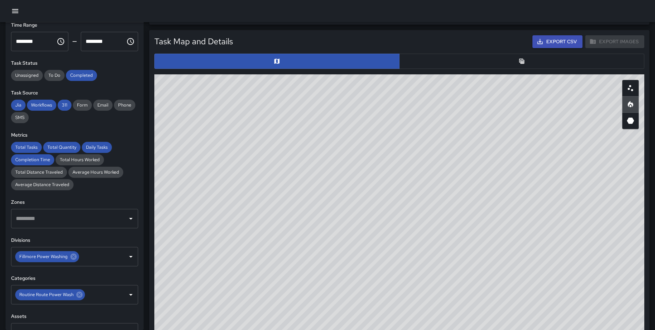
scroll to position [46, 0]
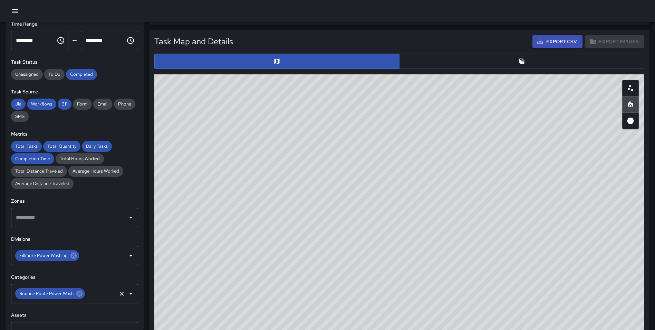
drag, startPoint x: 82, startPoint y: 292, endPoint x: 74, endPoint y: 291, distance: 7.7
click at [82, 293] on icon at bounding box center [79, 293] width 6 height 6
click at [70, 291] on input "text" at bounding box center [69, 293] width 111 height 13
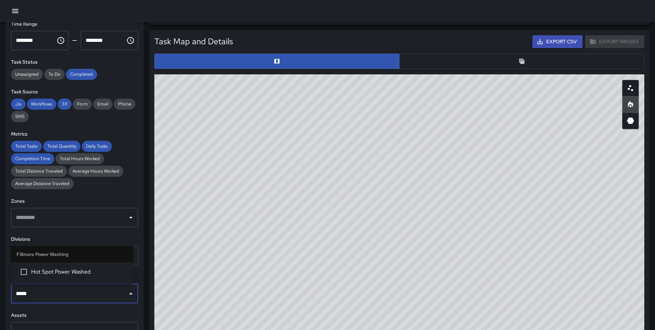
type input "******"
click at [59, 272] on span "Hot Spot Power Washed" at bounding box center [79, 271] width 96 height 8
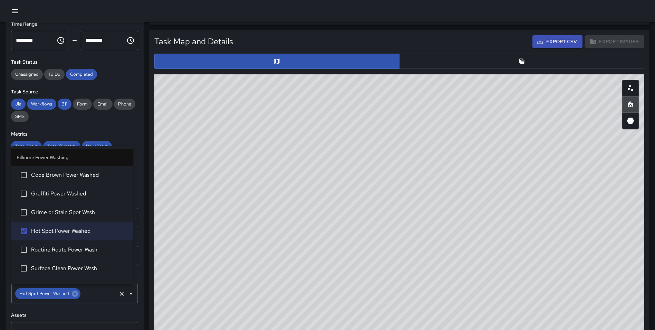
click at [149, 218] on div "Task Map and Details Export CSV Export Images ID Address Division Category Comp…" at bounding box center [397, 188] width 506 height 326
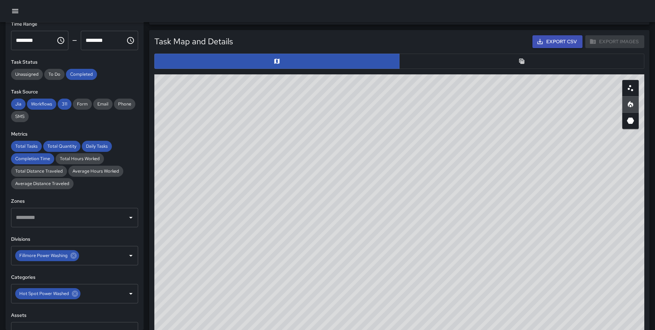
scroll to position [0, 0]
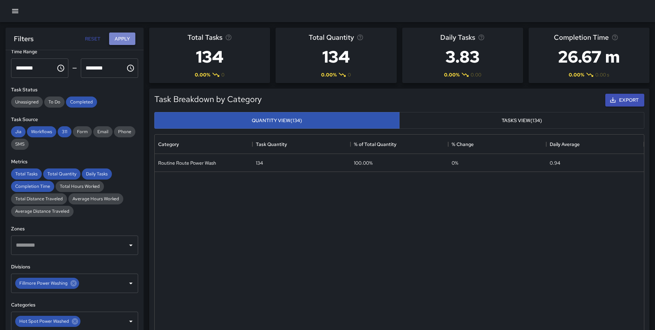
click at [124, 39] on button "Apply" at bounding box center [122, 38] width 26 height 13
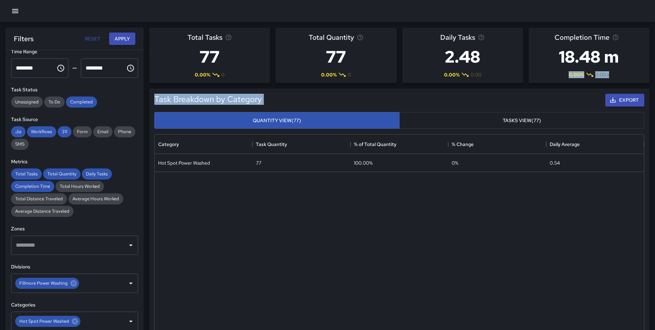
drag, startPoint x: 655, startPoint y: 69, endPoint x: 646, endPoint y: 145, distance: 76.5
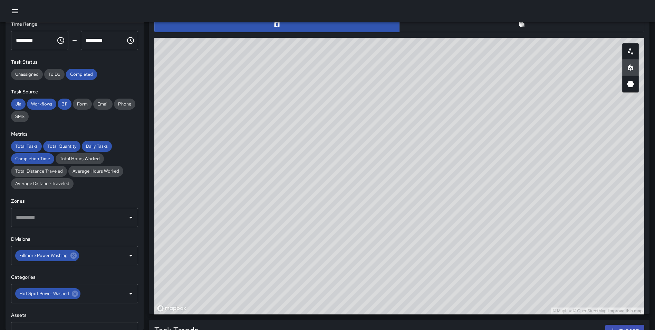
scroll to position [357, 0]
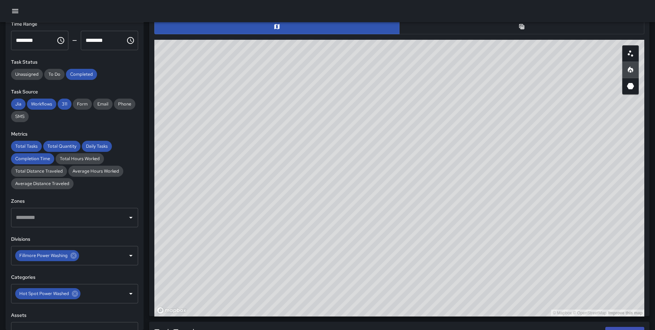
drag, startPoint x: 570, startPoint y: 216, endPoint x: 570, endPoint y: 227, distance: 11.1
click at [570, 227] on div "© Mapbox © OpenStreetMap Improve this map" at bounding box center [399, 178] width 490 height 276
drag, startPoint x: 568, startPoint y: 219, endPoint x: 558, endPoint y: 222, distance: 10.2
click at [558, 222] on div "© Mapbox © OpenStreetMap Improve this map" at bounding box center [399, 178] width 490 height 276
click at [547, 164] on div "© Mapbox © OpenStreetMap Improve this map" at bounding box center [399, 178] width 490 height 276
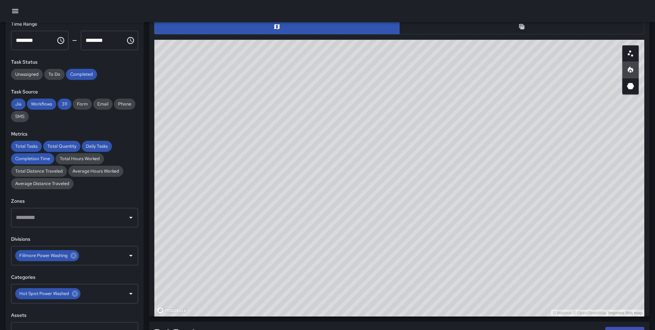
click at [147, 296] on div "Task Map and Details Export CSV Export Images ID Address Division 1c8437e0 [GEO…" at bounding box center [397, 153] width 506 height 326
drag, startPoint x: 534, startPoint y: 158, endPoint x: 529, endPoint y: 155, distance: 5.9
click at [529, 155] on div "© Mapbox © OpenStreetMap Improve this map" at bounding box center [399, 178] width 490 height 276
click at [517, 31] on button "button" at bounding box center [521, 26] width 245 height 15
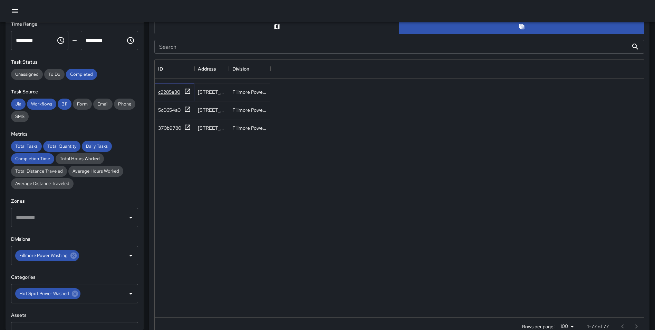
click at [188, 92] on icon at bounding box center [187, 91] width 7 height 7
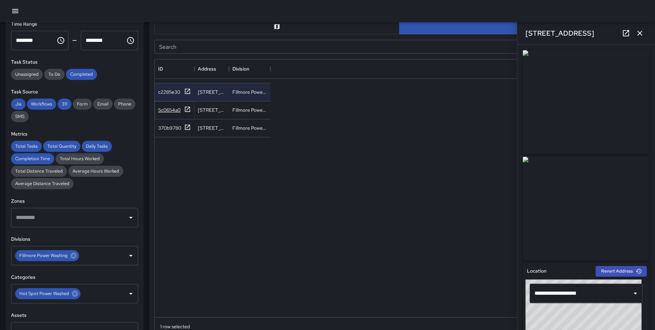
click at [185, 108] on icon at bounding box center [187, 108] width 5 height 5
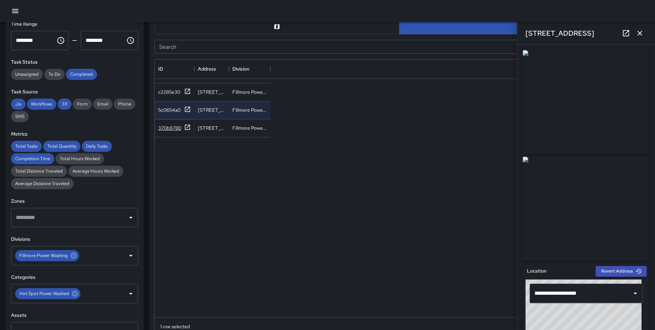
click at [188, 128] on icon at bounding box center [187, 127] width 7 height 7
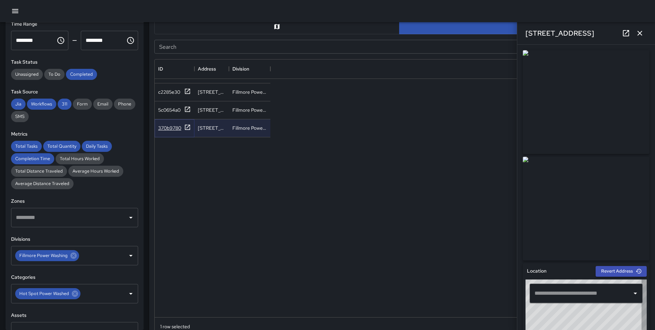
type input "**********"
click at [645, 31] on button "button" at bounding box center [640, 33] width 14 height 14
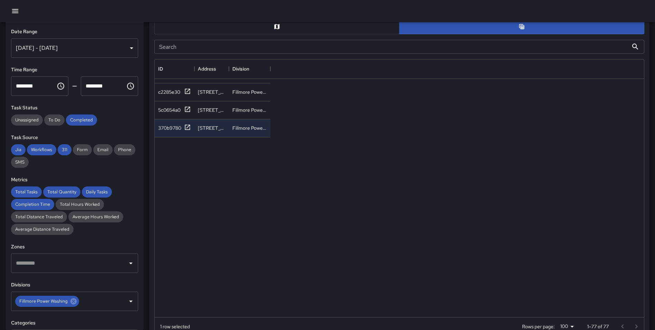
scroll to position [0, 0]
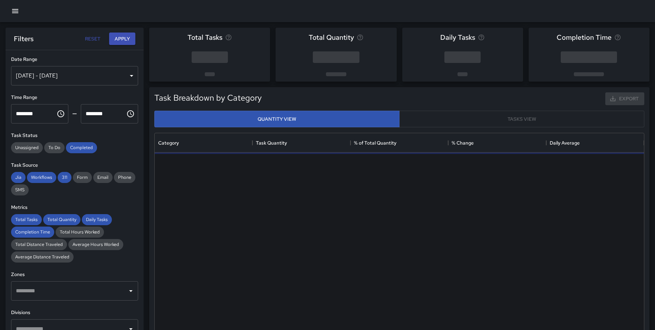
scroll to position [201, 484]
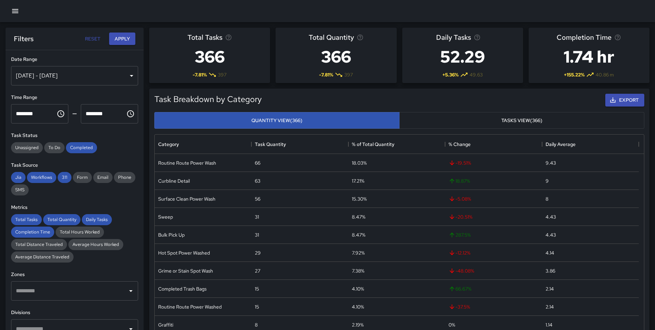
click at [92, 77] on div "[DATE] - [DATE]" at bounding box center [74, 75] width 127 height 19
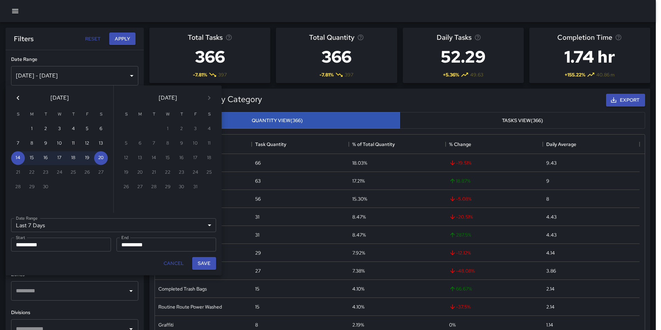
click at [20, 98] on icon "Previous month" at bounding box center [18, 98] width 8 height 8
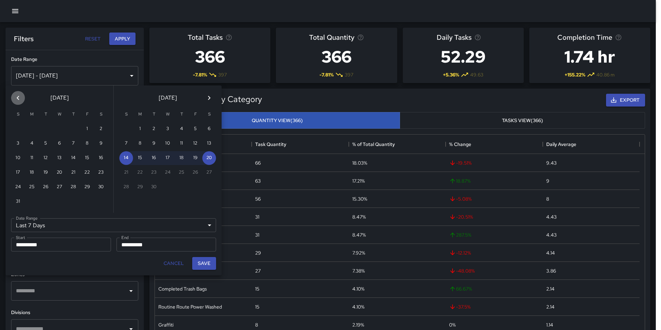
click at [20, 98] on icon "Previous month" at bounding box center [18, 98] width 8 height 8
click at [71, 129] on button "1" at bounding box center [73, 129] width 14 height 14
type input "******"
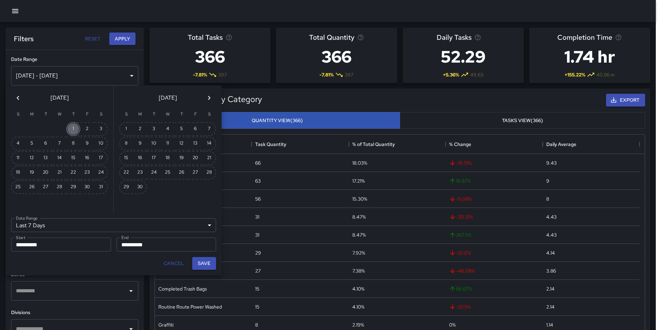
type input "**********"
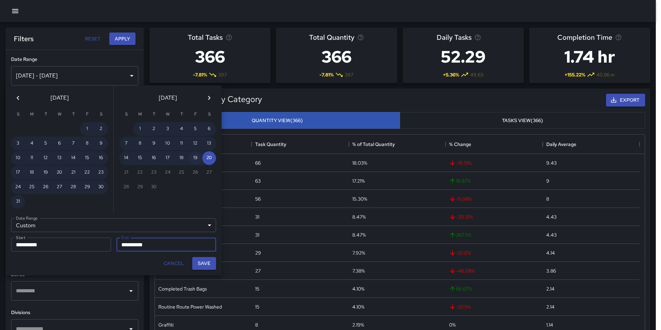
click at [193, 157] on button "19" at bounding box center [195, 158] width 14 height 14
type input "**********"
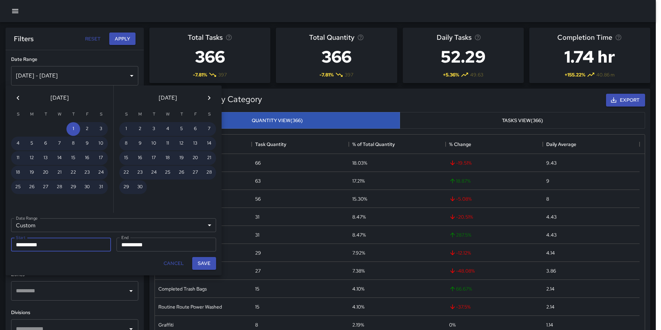
click at [202, 263] on button "Save" at bounding box center [204, 263] width 24 height 13
type input "**********"
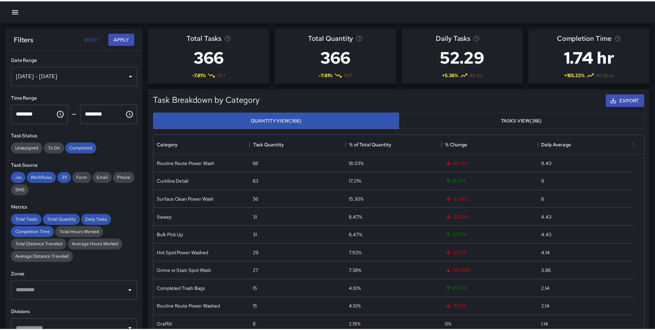
scroll to position [6, 6]
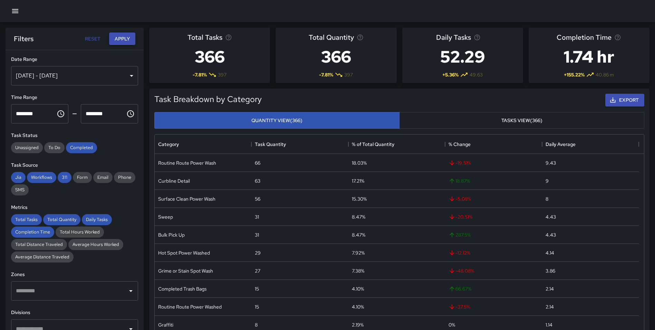
click at [122, 39] on button "Apply" at bounding box center [122, 38] width 26 height 13
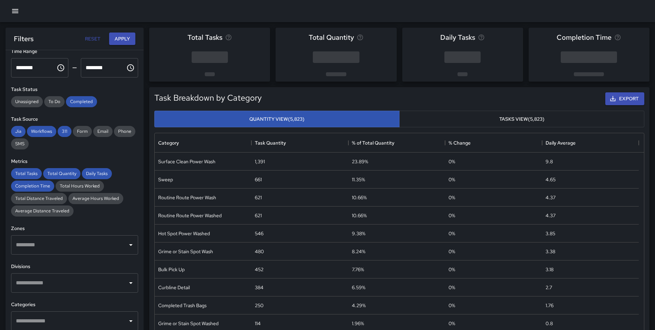
scroll to position [139, 0]
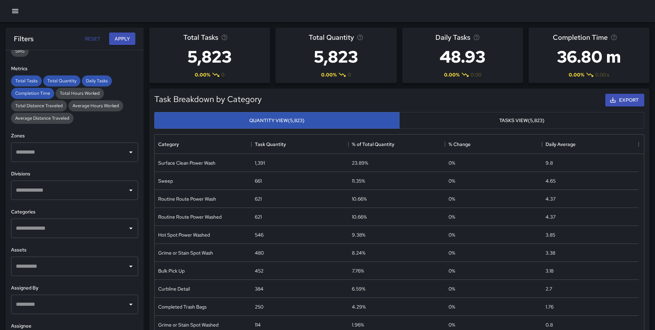
click at [45, 181] on div "​" at bounding box center [74, 189] width 127 height 19
type input "*****"
click at [55, 230] on span "Fillmore Power Washing" at bounding box center [79, 230] width 96 height 8
click at [124, 36] on button "Apply" at bounding box center [122, 38] width 26 height 13
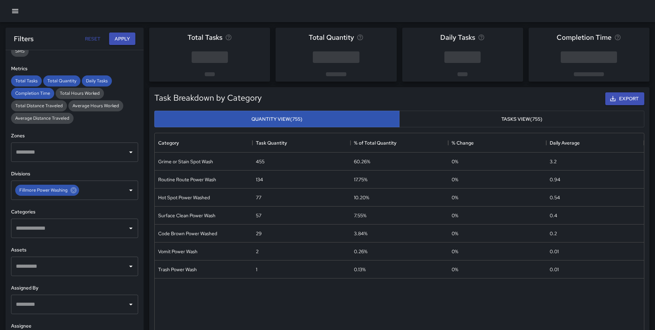
click at [67, 230] on input "text" at bounding box center [69, 227] width 111 height 13
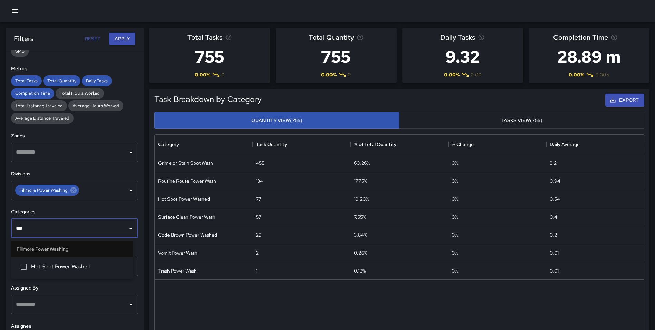
type input "***"
click at [65, 271] on li "Hot Spot Power Washed" at bounding box center [72, 266] width 122 height 19
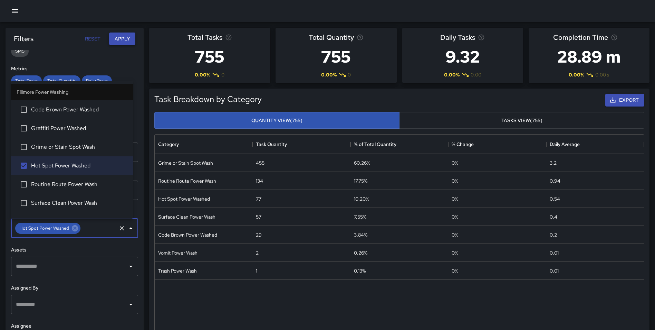
click at [125, 43] on div "Filters Reset Apply" at bounding box center [75, 39] width 138 height 22
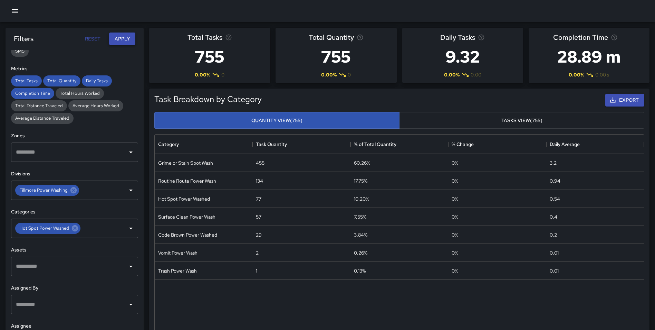
click at [127, 40] on button "Apply" at bounding box center [122, 38] width 26 height 13
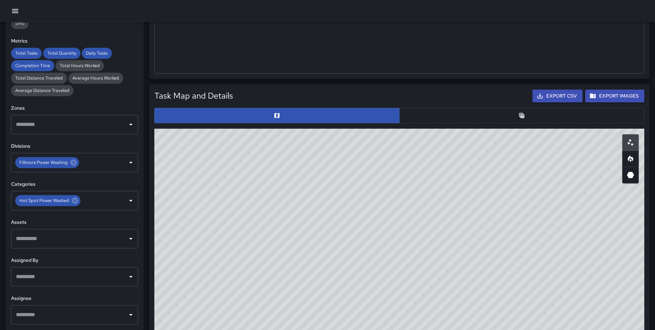
scroll to position [244, 0]
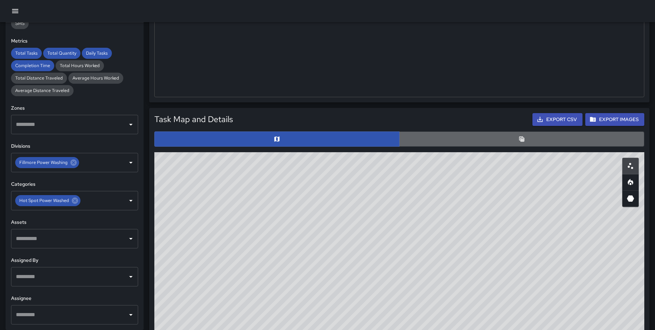
click at [495, 135] on button "button" at bounding box center [521, 138] width 245 height 15
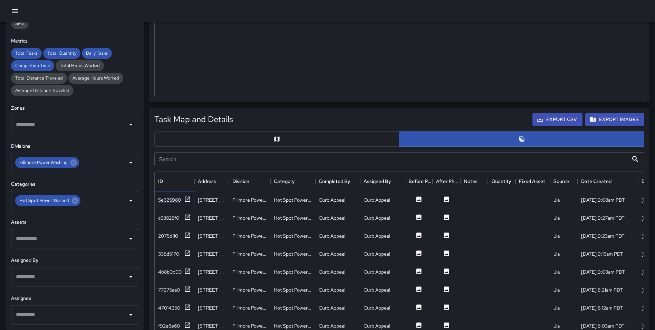
click at [189, 198] on icon at bounding box center [187, 198] width 5 height 5
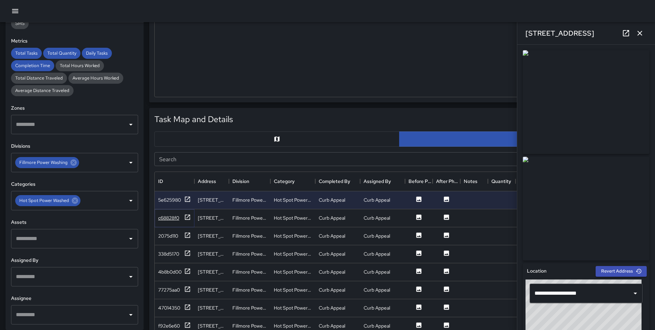
click at [187, 217] on icon at bounding box center [187, 216] width 5 height 5
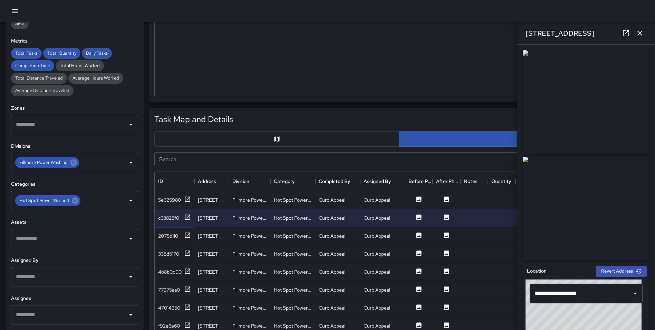
drag, startPoint x: 188, startPoint y: 234, endPoint x: 188, endPoint y: 240, distance: 6.6
click at [188, 234] on icon at bounding box center [187, 235] width 7 height 7
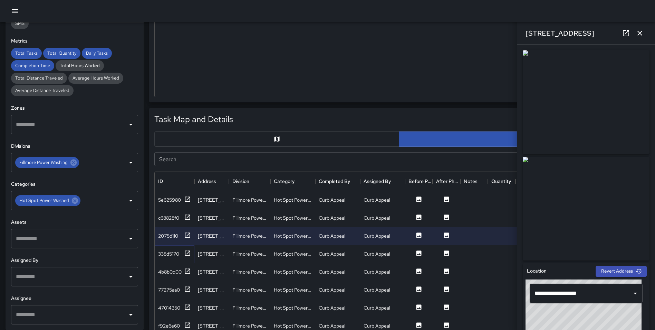
click at [185, 252] on icon at bounding box center [187, 252] width 7 height 7
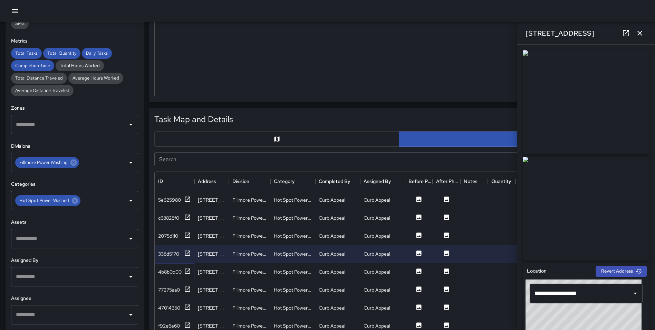
click at [190, 273] on icon at bounding box center [187, 270] width 5 height 5
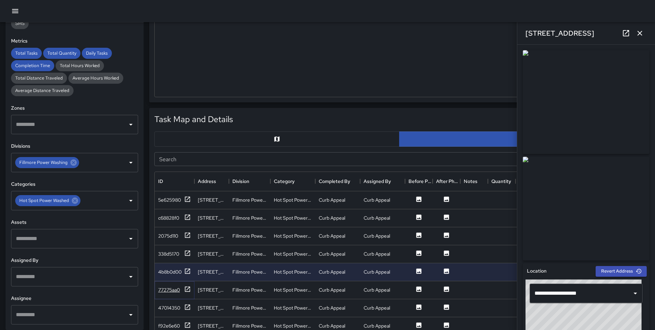
click at [186, 287] on icon at bounding box center [187, 288] width 5 height 5
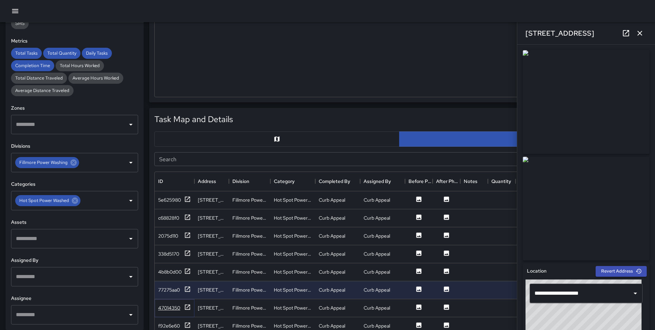
click at [187, 305] on icon at bounding box center [187, 306] width 7 height 7
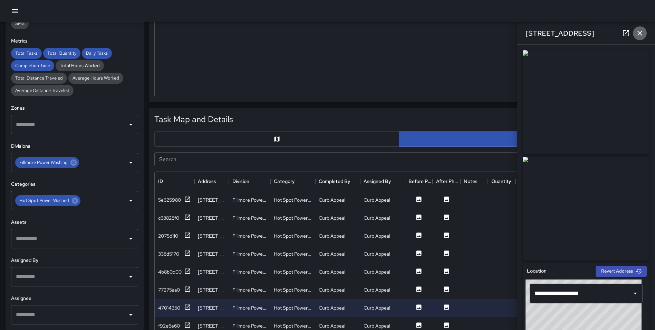
drag, startPoint x: 643, startPoint y: 32, endPoint x: 660, endPoint y: 104, distance: 74.2
click at [643, 32] on icon "button" at bounding box center [640, 33] width 8 height 8
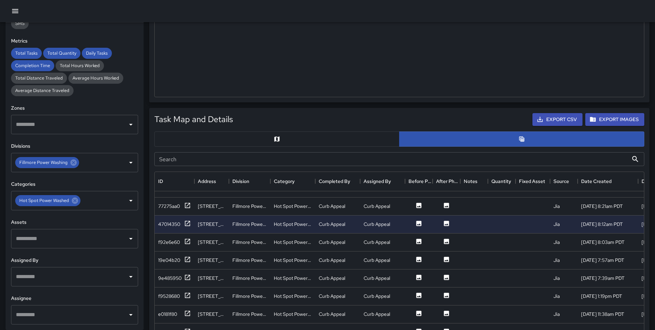
scroll to position [91, 0]
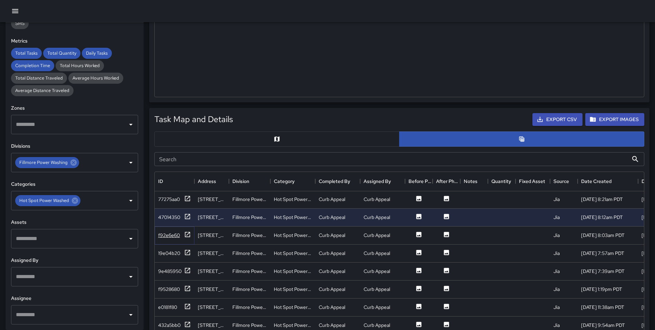
click at [184, 232] on icon at bounding box center [187, 234] width 7 height 7
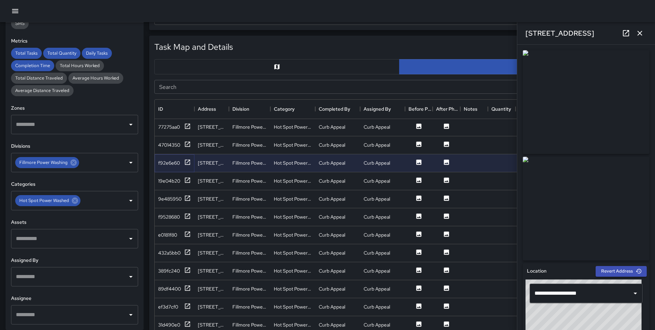
scroll to position [322, 0]
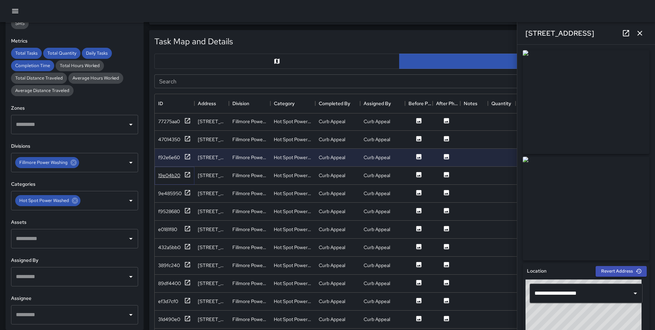
click at [187, 172] on icon at bounding box center [187, 174] width 5 height 5
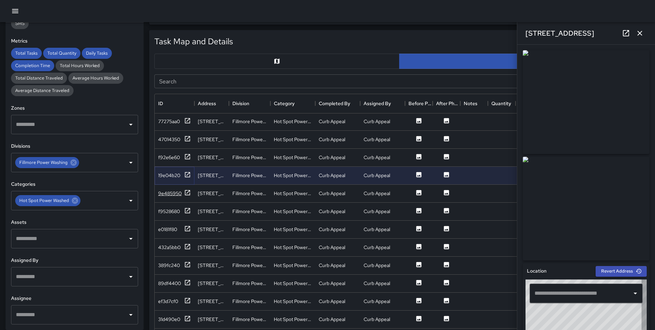
type input "**********"
click at [184, 191] on div "9e485950" at bounding box center [174, 193] width 33 height 9
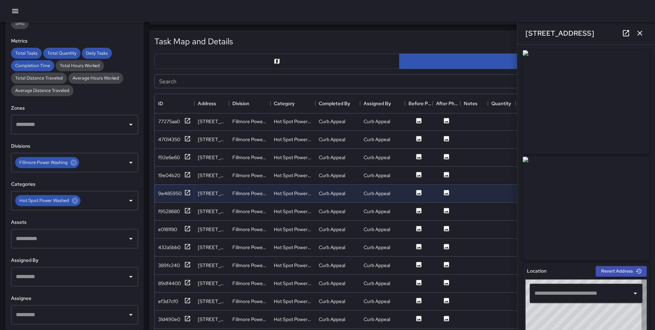
type input "**********"
click at [188, 213] on icon at bounding box center [187, 210] width 7 height 7
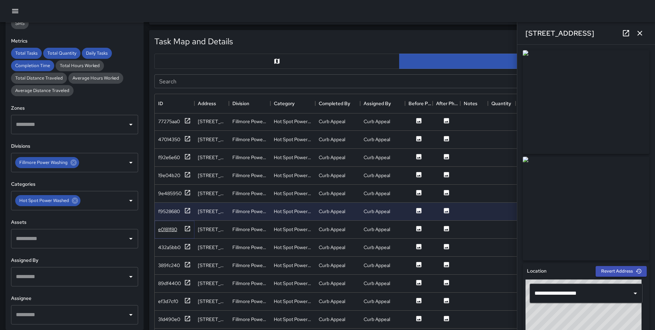
click at [188, 229] on icon at bounding box center [187, 228] width 7 height 7
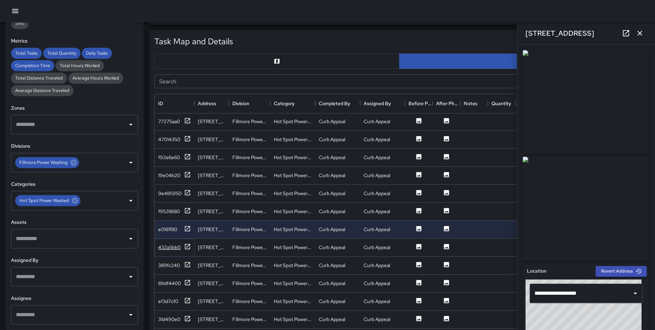
click at [187, 246] on icon at bounding box center [187, 246] width 7 height 7
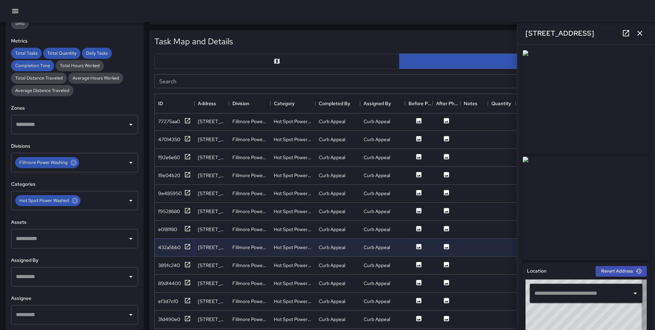
type input "**********"
click at [188, 264] on icon at bounding box center [187, 264] width 5 height 5
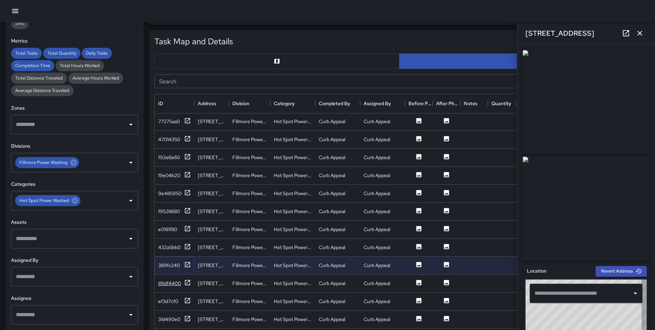
type input "**********"
click at [186, 278] on div "89df4400" at bounding box center [175, 283] width 40 height 18
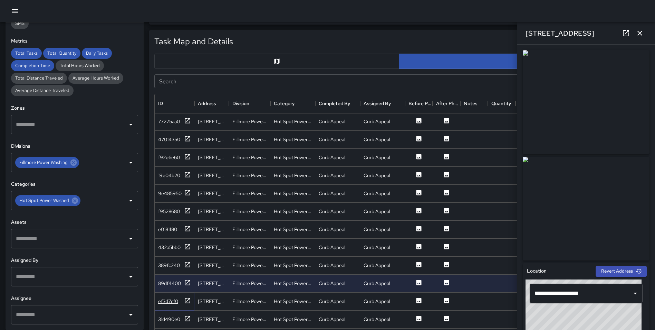
click at [188, 299] on icon at bounding box center [187, 300] width 7 height 7
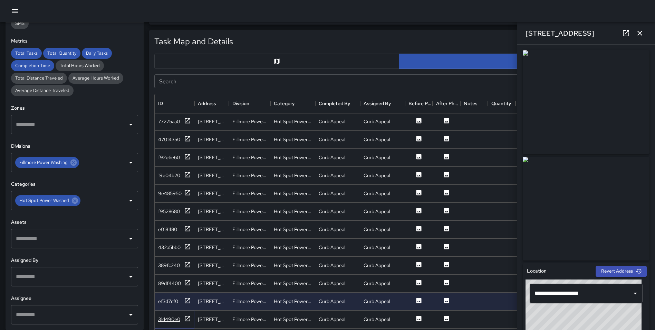
click at [187, 317] on icon at bounding box center [187, 318] width 7 height 7
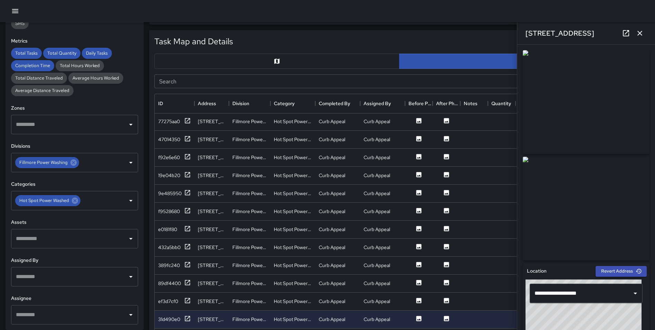
click at [636, 31] on icon "button" at bounding box center [640, 33] width 8 height 8
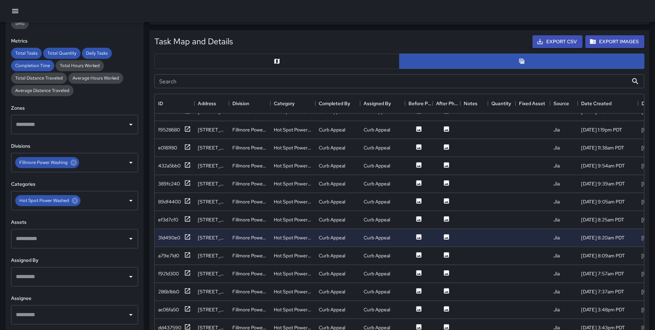
scroll to position [196, 0]
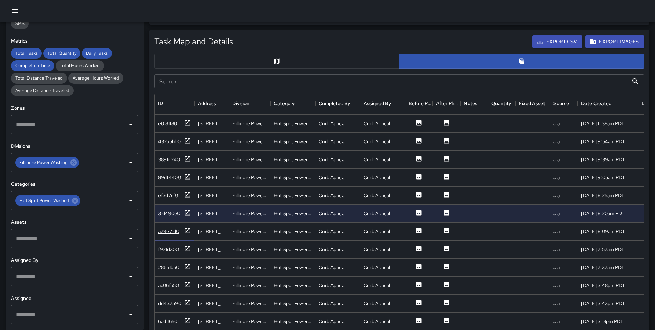
click at [189, 230] on icon at bounding box center [187, 230] width 7 height 7
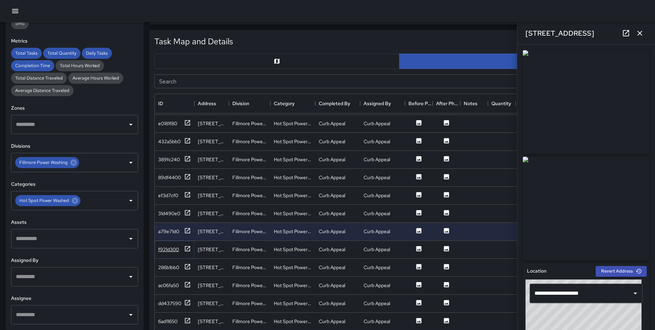
click at [184, 249] on icon at bounding box center [187, 248] width 7 height 7
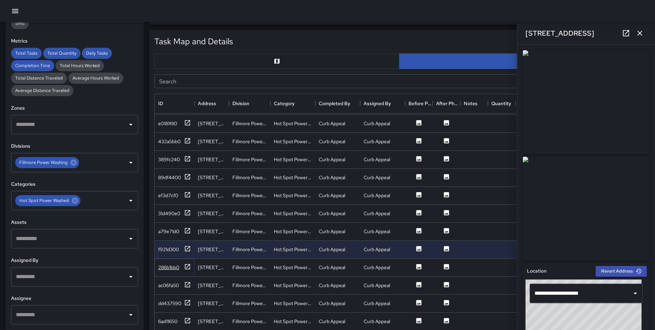
click at [186, 264] on icon at bounding box center [187, 266] width 7 height 7
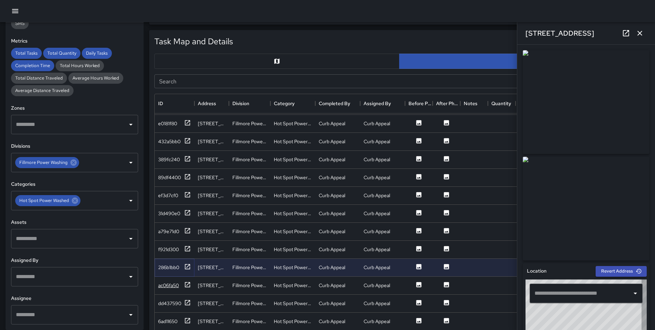
type input "**********"
click at [186, 285] on icon at bounding box center [187, 284] width 7 height 7
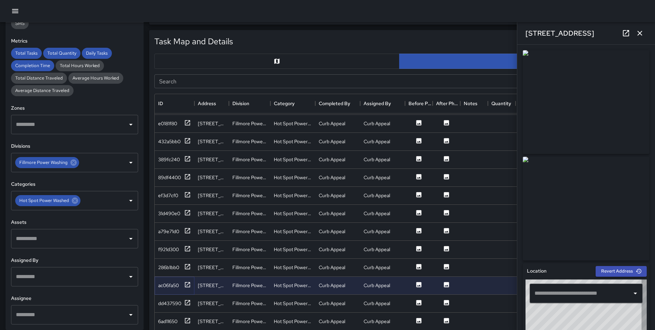
type input "**********"
click at [188, 303] on icon at bounding box center [187, 302] width 7 height 7
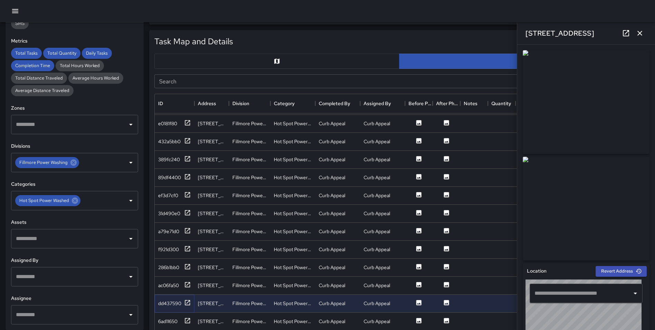
type input "**********"
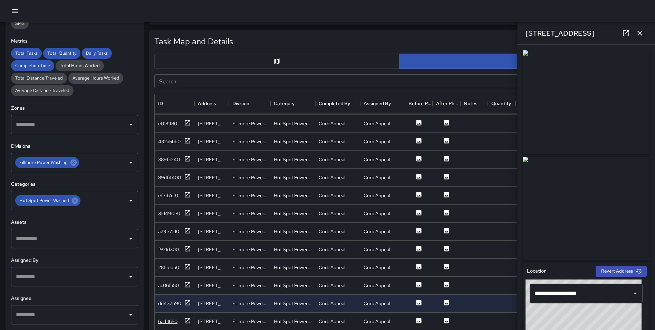
click at [186, 320] on icon at bounding box center [187, 320] width 7 height 7
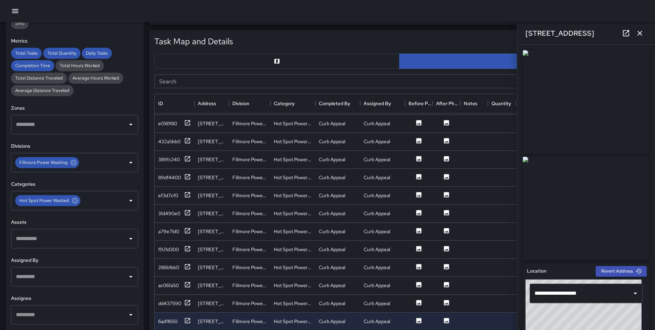
click at [641, 35] on icon "button" at bounding box center [640, 33] width 8 height 8
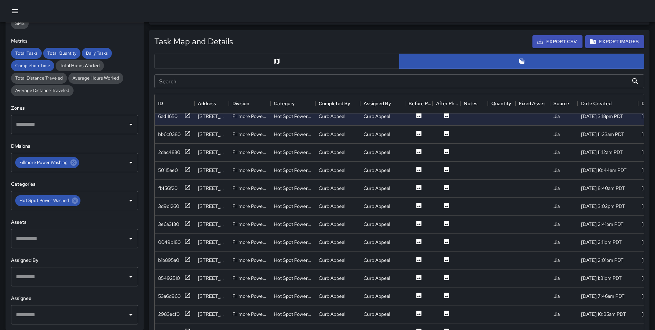
scroll to position [388, 0]
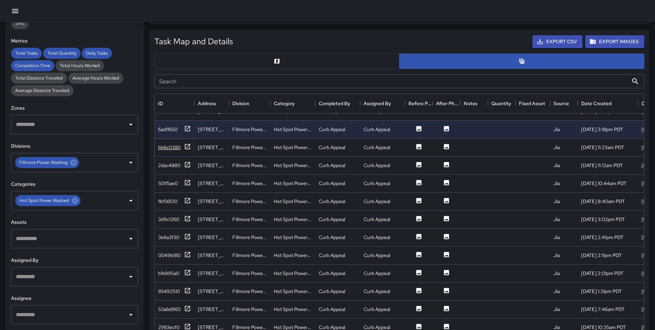
click at [188, 146] on icon at bounding box center [187, 146] width 7 height 7
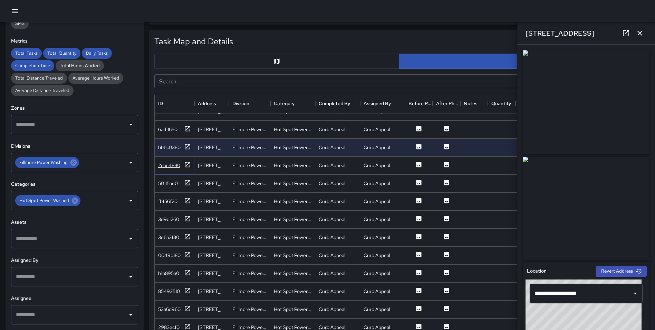
click at [188, 162] on icon at bounding box center [187, 164] width 5 height 5
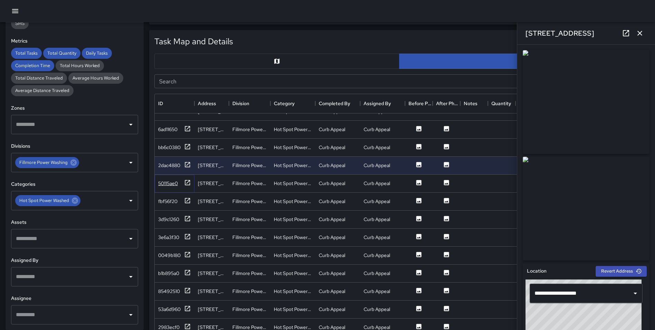
click at [188, 180] on icon at bounding box center [187, 182] width 7 height 7
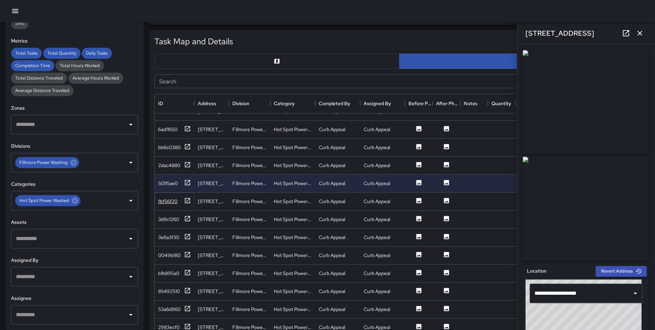
click at [188, 199] on icon at bounding box center [187, 200] width 7 height 7
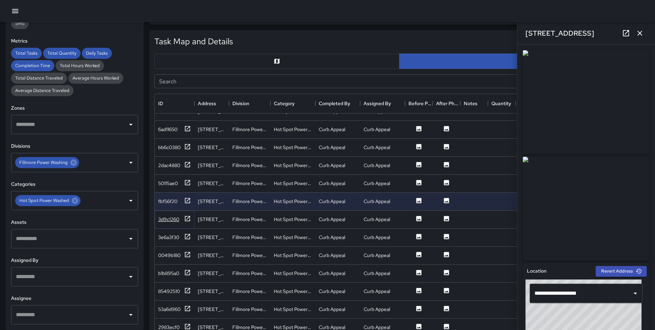
click at [187, 220] on icon at bounding box center [187, 218] width 5 height 5
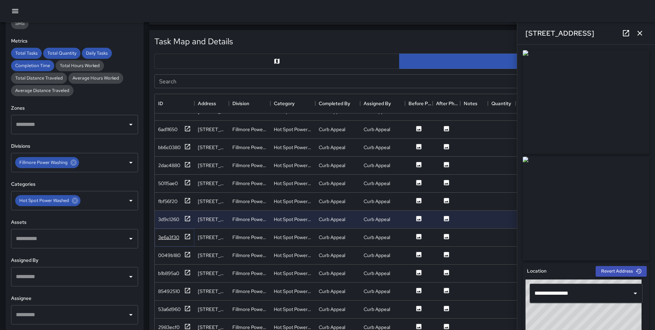
click at [186, 237] on icon at bounding box center [187, 236] width 7 height 7
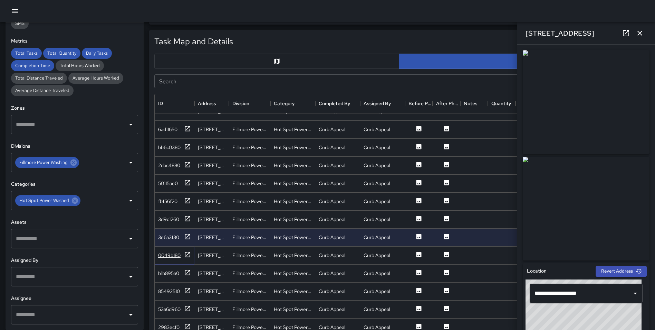
click at [188, 255] on icon at bounding box center [187, 254] width 7 height 7
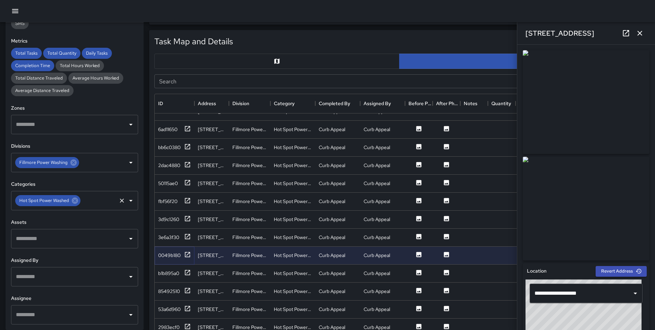
click at [74, 202] on icon at bounding box center [75, 200] width 6 height 6
click at [56, 202] on input "text" at bounding box center [69, 200] width 111 height 13
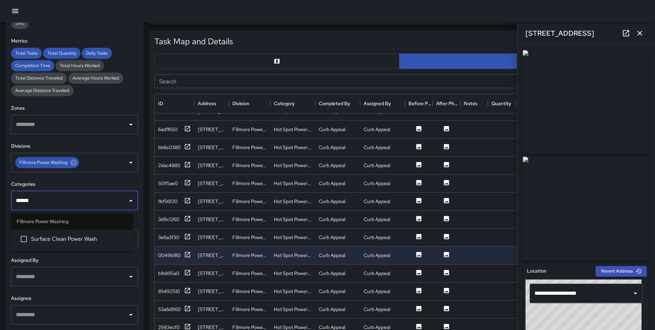
type input "*******"
click at [56, 240] on span "Surface Clean Power Wash" at bounding box center [79, 239] width 96 height 8
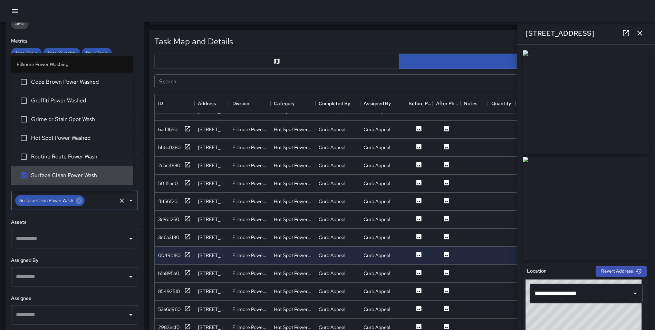
click at [150, 226] on div "Task Map and Details Export CSV Export Images Search Search ID Address Division…" at bounding box center [399, 200] width 501 height 340
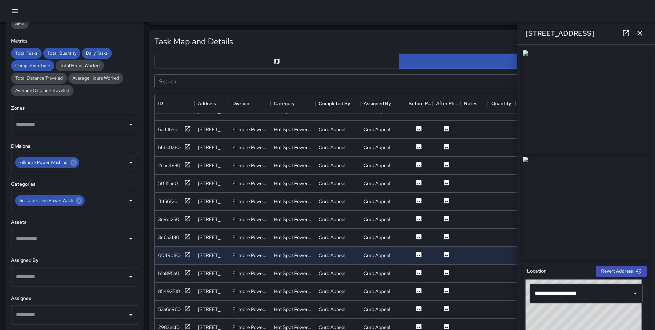
scroll to position [0, 0]
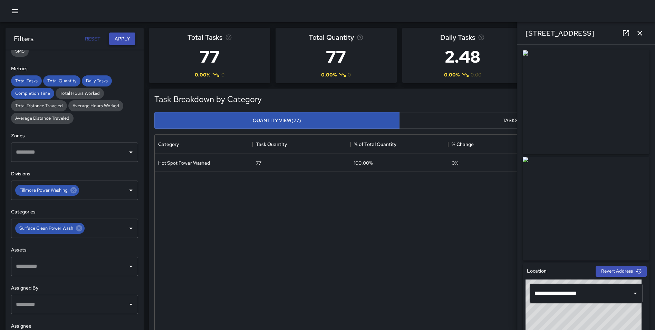
click at [125, 39] on button "Apply" at bounding box center [122, 38] width 26 height 13
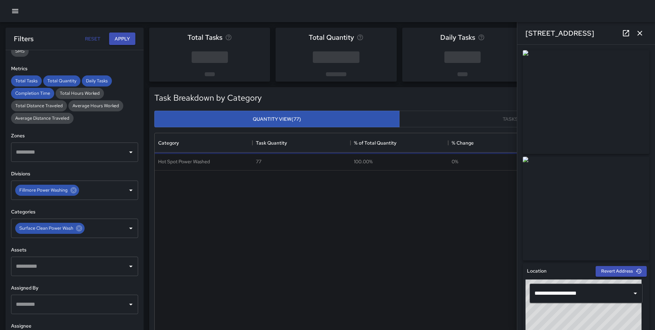
click at [643, 33] on icon "button" at bounding box center [640, 33] width 8 height 8
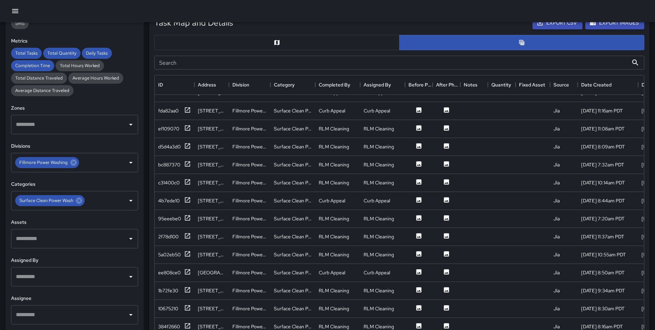
scroll to position [349, 0]
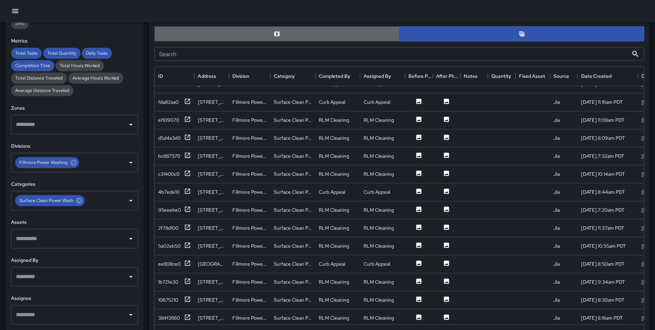
click at [279, 35] on icon "Map" at bounding box center [277, 33] width 5 height 5
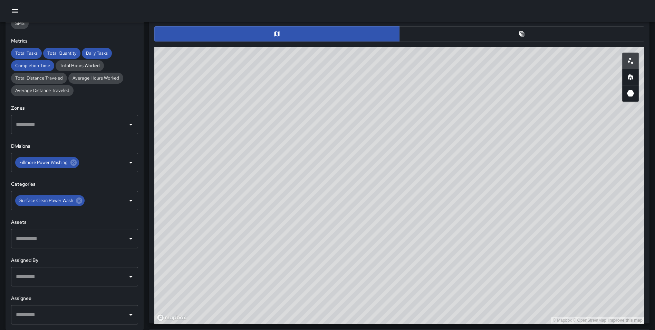
click at [484, 34] on button "button" at bounding box center [521, 33] width 245 height 15
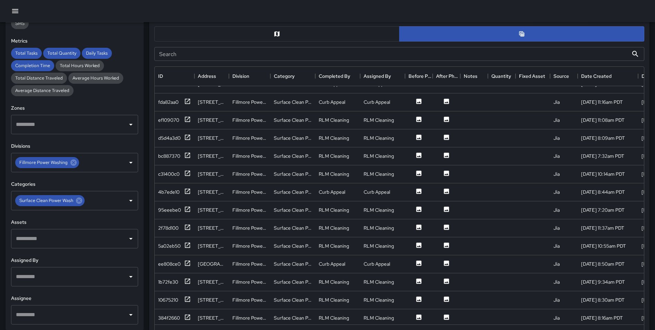
click at [310, 29] on button "button" at bounding box center [276, 33] width 245 height 15
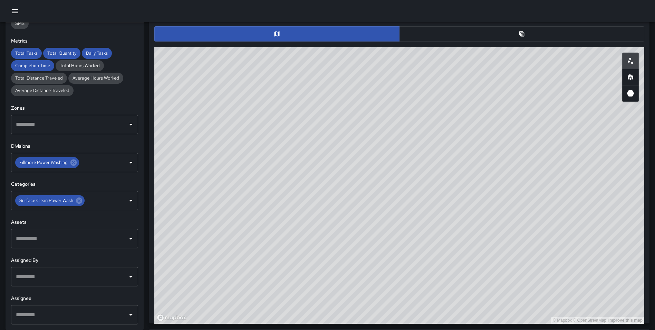
drag, startPoint x: 522, startPoint y: 166, endPoint x: 415, endPoint y: 314, distance: 182.7
click at [415, 314] on div "© Mapbox © OpenStreetMap Improve this map" at bounding box center [399, 185] width 490 height 276
drag, startPoint x: 381, startPoint y: 113, endPoint x: 613, endPoint y: 94, distance: 232.3
click at [372, 143] on div "© Mapbox © OpenStreetMap Improve this map" at bounding box center [399, 185] width 490 height 276
drag, startPoint x: 631, startPoint y: 76, endPoint x: 521, endPoint y: 105, distance: 113.5
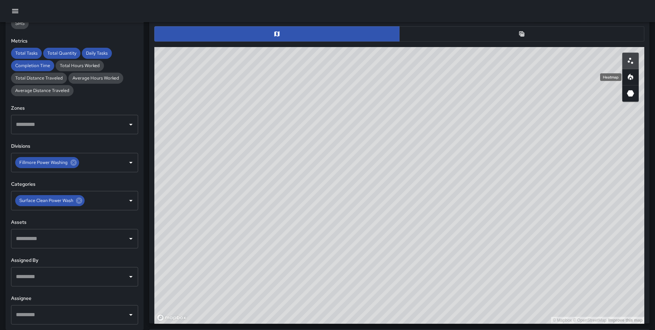
click at [631, 77] on icon "Heatmap" at bounding box center [631, 77] width 8 height 8
type button "heatmap"
drag, startPoint x: 316, startPoint y: 144, endPoint x: 512, endPoint y: 347, distance: 282.5
click at [512, 329] on html "**********" at bounding box center [327, 138] width 655 height 975
drag, startPoint x: 508, startPoint y: 154, endPoint x: 502, endPoint y: 191, distance: 36.8
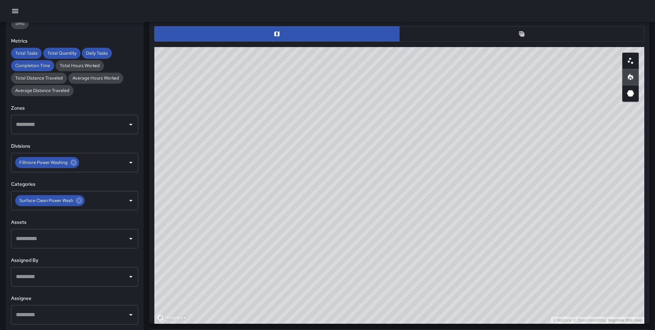
click at [502, 191] on div "© Mapbox © OpenStreetMap Improve this map" at bounding box center [399, 185] width 490 height 276
drag, startPoint x: 506, startPoint y: 135, endPoint x: 578, endPoint y: 176, distance: 83.9
click at [578, 176] on div "© Mapbox © OpenStreetMap Improve this map" at bounding box center [399, 185] width 490 height 276
drag, startPoint x: 454, startPoint y: 150, endPoint x: 489, endPoint y: 151, distance: 34.9
click at [489, 151] on div "© Mapbox © OpenStreetMap Improve this map" at bounding box center [399, 185] width 490 height 276
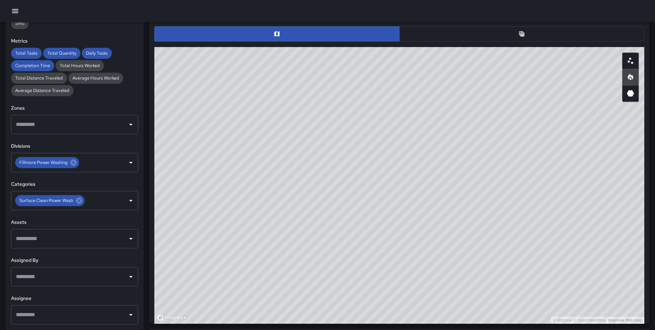
drag, startPoint x: 506, startPoint y: 238, endPoint x: 505, endPoint y: 281, distance: 43.2
click at [505, 281] on div "© Mapbox © OpenStreetMap Improve this map" at bounding box center [399, 185] width 490 height 276
drag, startPoint x: 545, startPoint y: 192, endPoint x: 520, endPoint y: 198, distance: 26.4
click at [520, 198] on div "© Mapbox © OpenStreetMap Improve this map" at bounding box center [399, 185] width 490 height 276
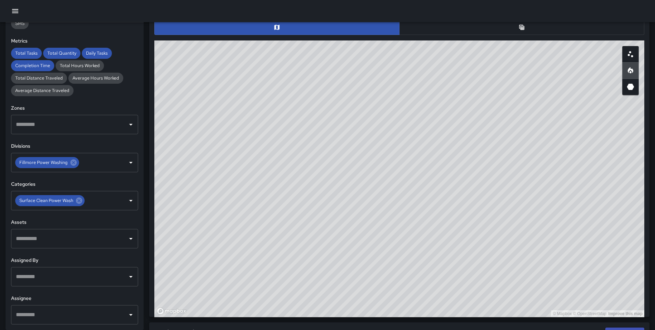
scroll to position [352, 0]
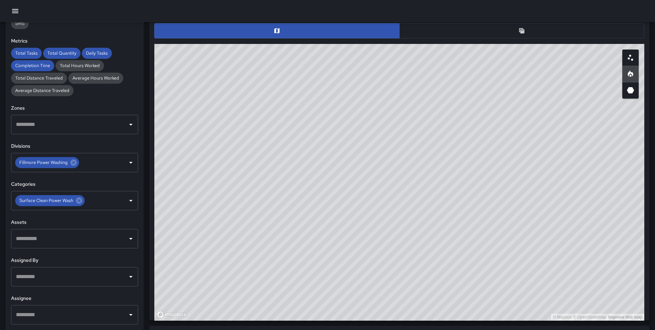
click at [521, 32] on icon "Table" at bounding box center [522, 30] width 5 height 5
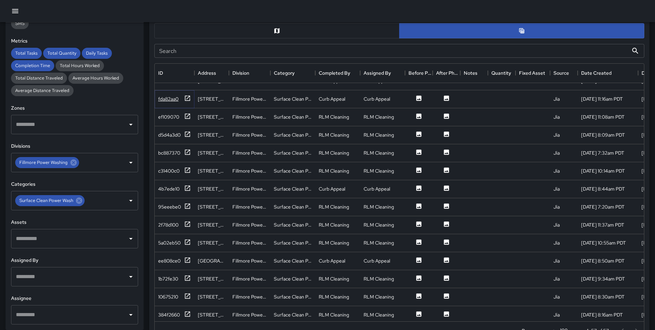
click at [188, 97] on icon at bounding box center [187, 98] width 7 height 7
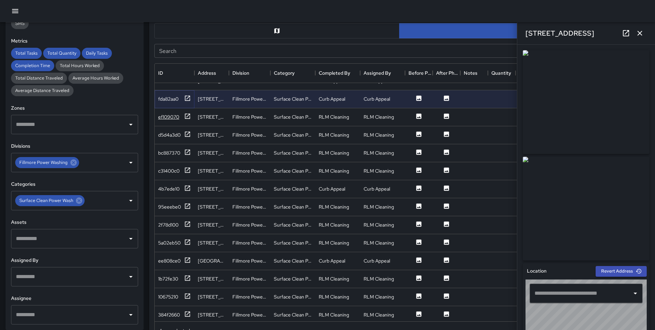
type input "**********"
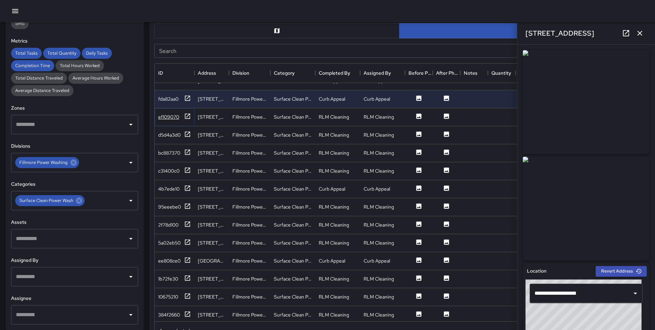
click at [190, 114] on icon at bounding box center [187, 116] width 7 height 7
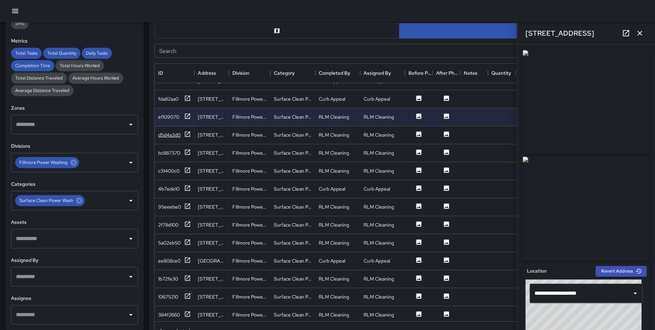
click at [188, 134] on icon at bounding box center [187, 134] width 7 height 7
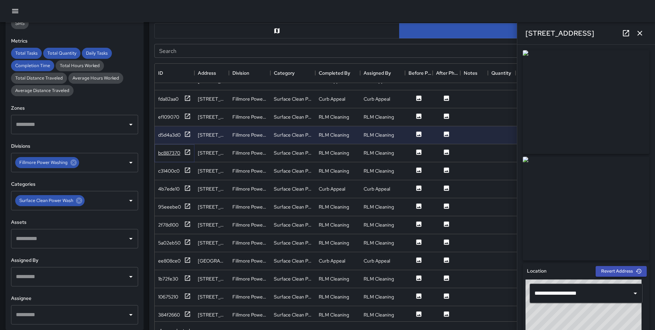
click at [188, 151] on icon at bounding box center [187, 152] width 7 height 7
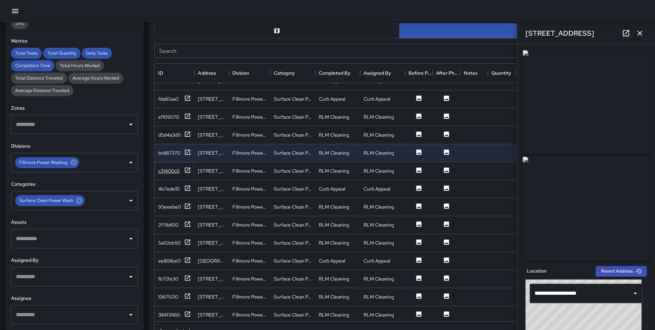
click at [187, 170] on icon at bounding box center [187, 169] width 5 height 5
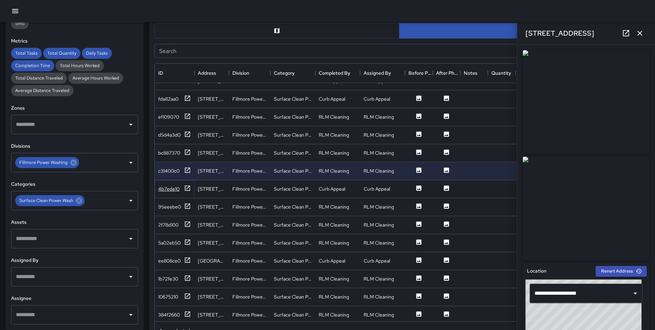
click at [188, 188] on icon at bounding box center [187, 188] width 7 height 7
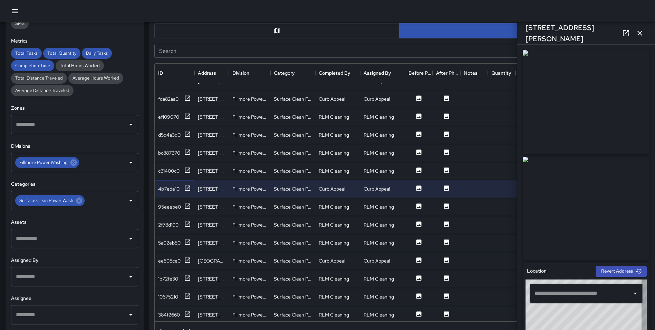
type input "**********"
click at [187, 204] on icon at bounding box center [187, 205] width 7 height 7
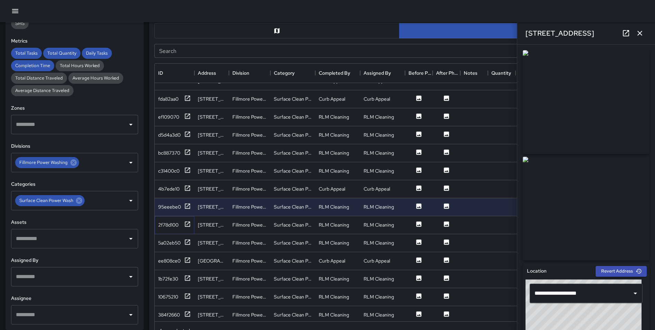
drag, startPoint x: 189, startPoint y: 223, endPoint x: 186, endPoint y: 232, distance: 9.8
click at [189, 223] on icon at bounding box center [187, 223] width 7 height 7
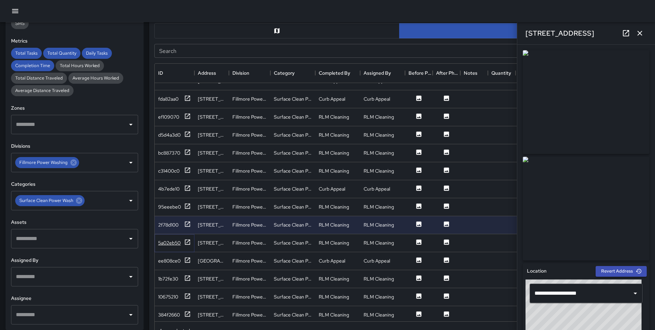
click at [187, 241] on icon at bounding box center [187, 241] width 7 height 7
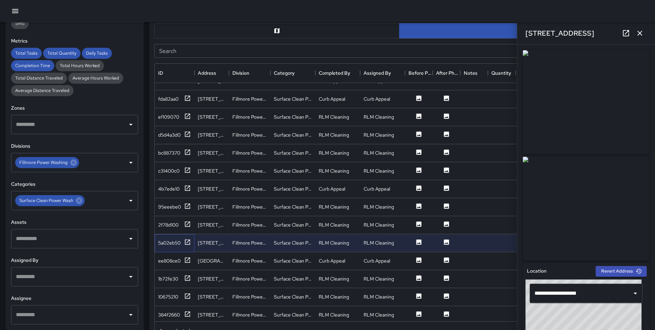
click at [188, 237] on div "5a02eb50" at bounding box center [175, 243] width 40 height 18
click at [184, 223] on div "2f78d100" at bounding box center [174, 224] width 33 height 9
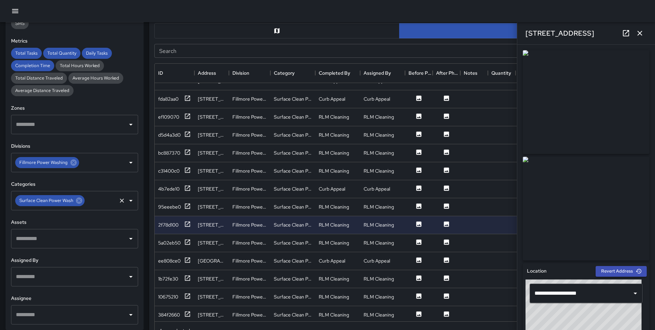
click at [81, 202] on icon at bounding box center [79, 200] width 6 height 6
click at [70, 201] on input "text" at bounding box center [69, 200] width 111 height 13
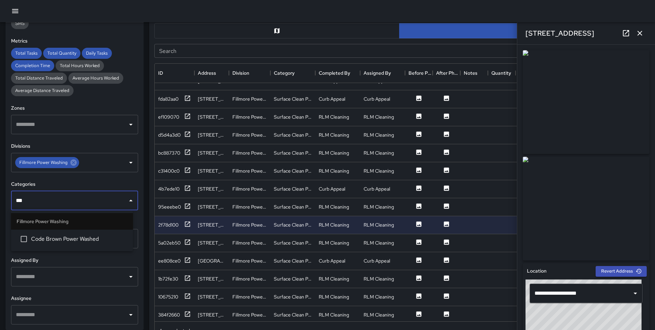
type input "****"
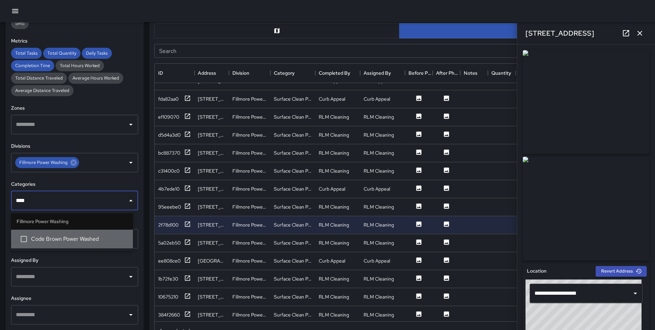
click at [73, 237] on li "Code Brown Power Washed" at bounding box center [72, 238] width 122 height 19
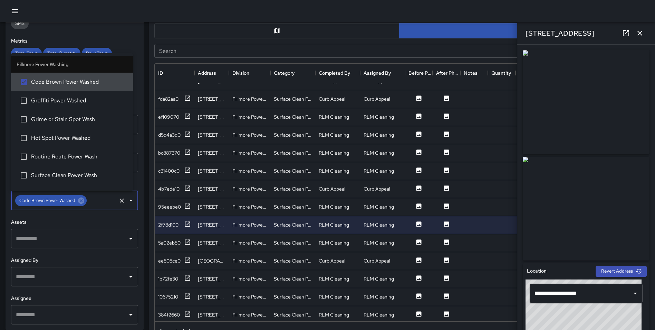
click at [150, 215] on div "Task Map and Details Export CSV Export Images Search Search ID Address Division…" at bounding box center [399, 170] width 501 height 340
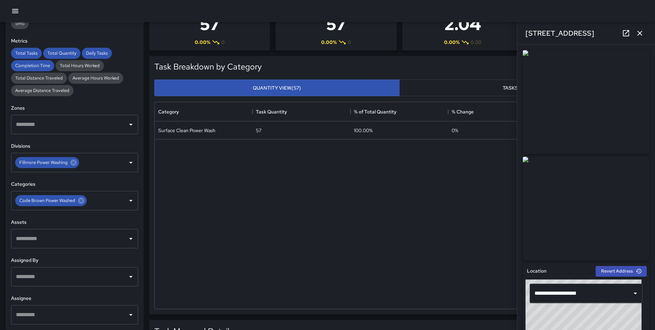
scroll to position [0, 0]
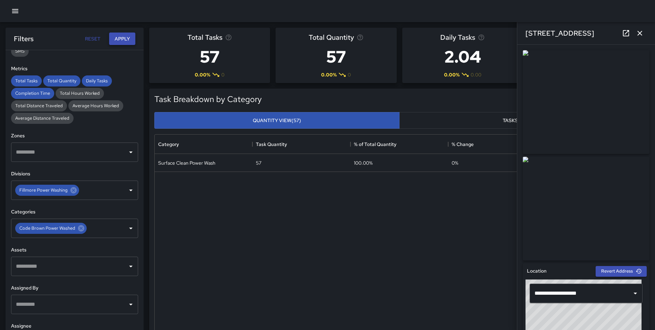
click at [122, 40] on button "Apply" at bounding box center [122, 38] width 26 height 13
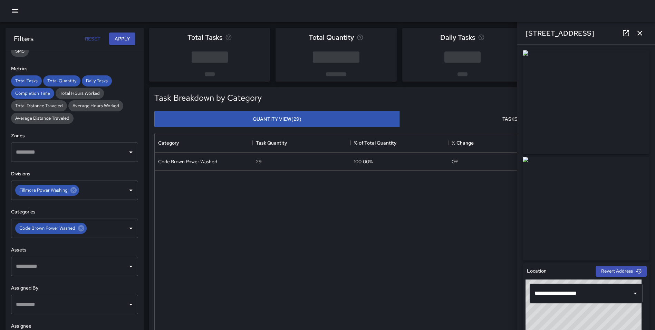
scroll to position [288, 0]
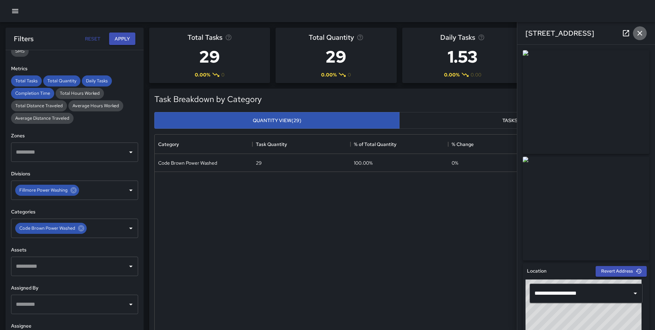
drag, startPoint x: 643, startPoint y: 34, endPoint x: 606, endPoint y: 40, distance: 37.2
click at [643, 34] on icon "button" at bounding box center [640, 33] width 8 height 8
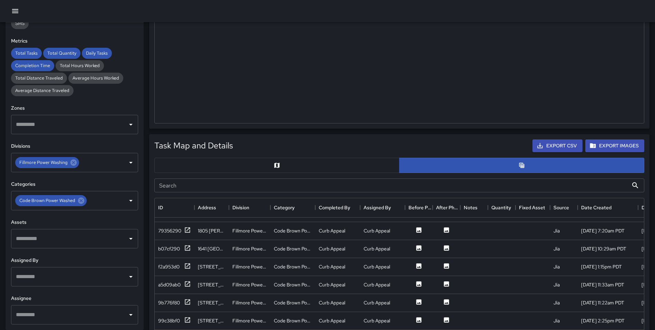
scroll to position [226, 0]
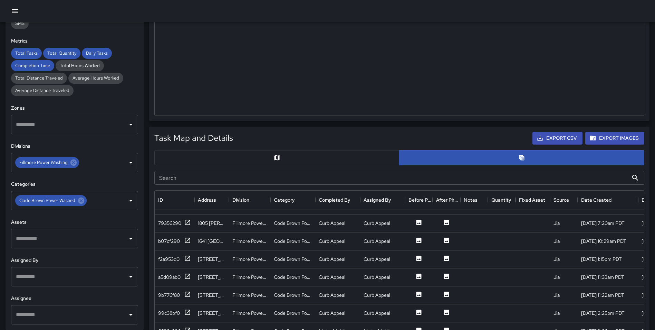
click at [293, 152] on button "button" at bounding box center [276, 157] width 245 height 15
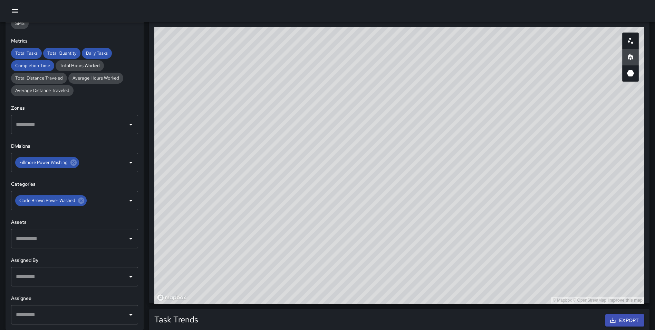
scroll to position [362, 0]
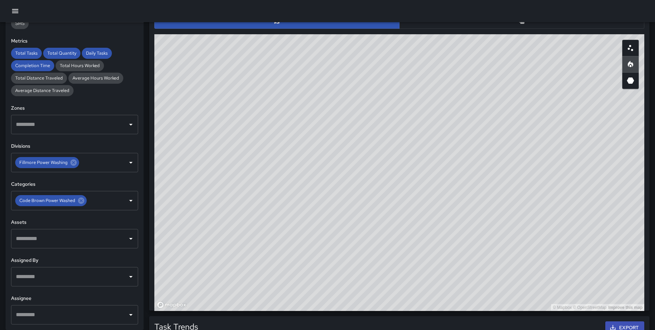
type button "map"
click at [521, 24] on icon "Table" at bounding box center [522, 21] width 7 height 7
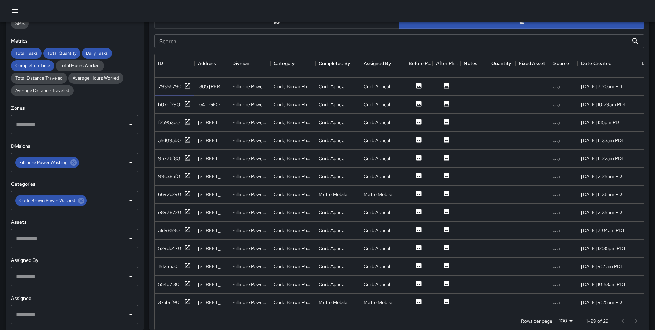
click at [186, 82] on icon at bounding box center [187, 85] width 7 height 7
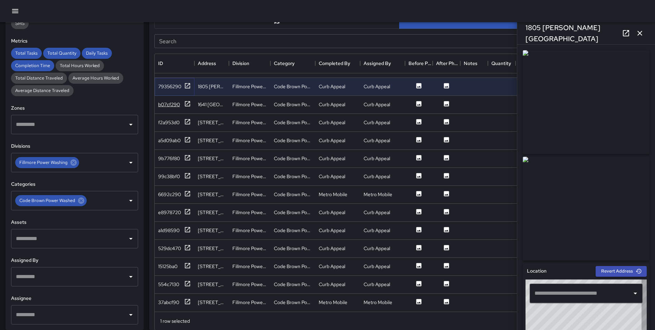
type input "**********"
click at [186, 100] on icon at bounding box center [187, 103] width 7 height 7
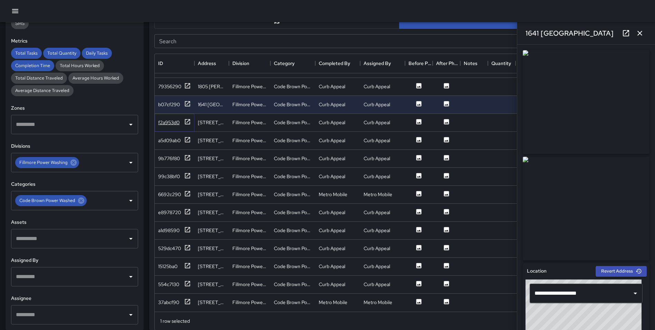
click at [187, 118] on icon at bounding box center [187, 121] width 7 height 7
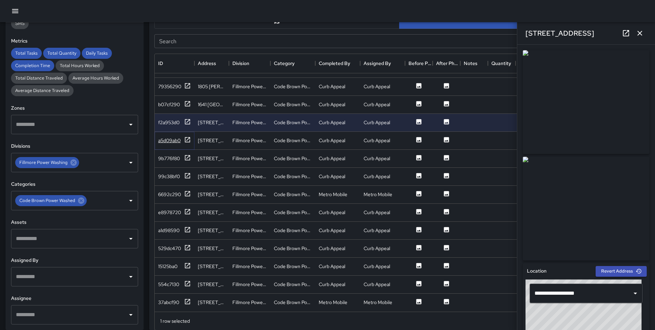
click at [185, 137] on icon at bounding box center [187, 139] width 5 height 5
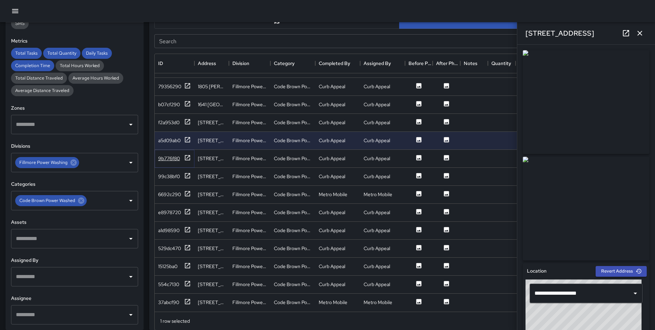
click at [187, 154] on icon at bounding box center [187, 157] width 7 height 7
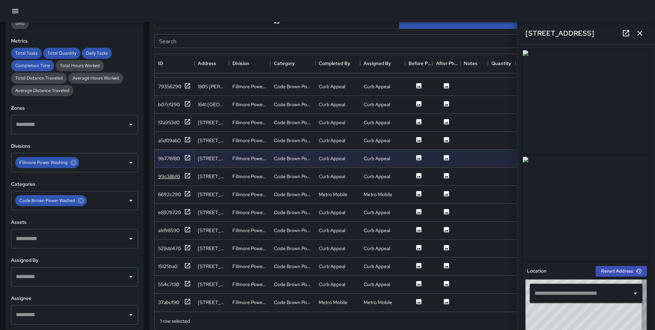
type input "**********"
click at [186, 172] on icon at bounding box center [187, 175] width 7 height 7
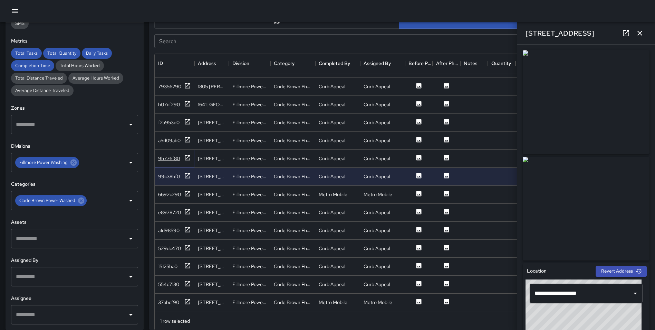
click at [186, 154] on icon at bounding box center [187, 157] width 7 height 7
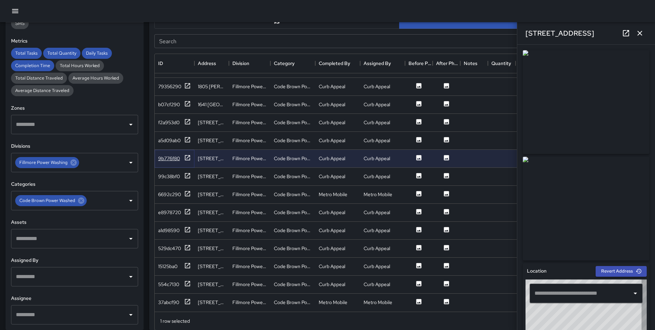
type input "**********"
drag, startPoint x: 638, startPoint y: 32, endPoint x: 643, endPoint y: 52, distance: 20.4
click at [639, 32] on icon "button" at bounding box center [640, 33] width 8 height 8
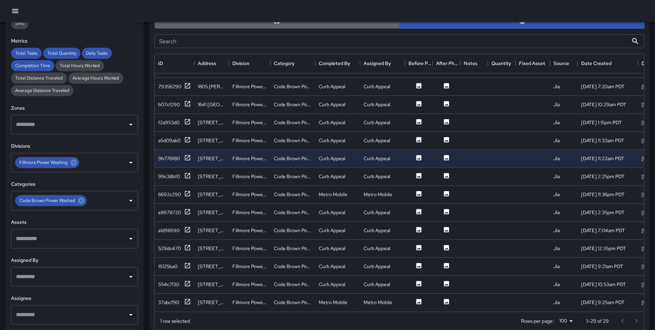
click at [302, 26] on button "button" at bounding box center [276, 20] width 245 height 15
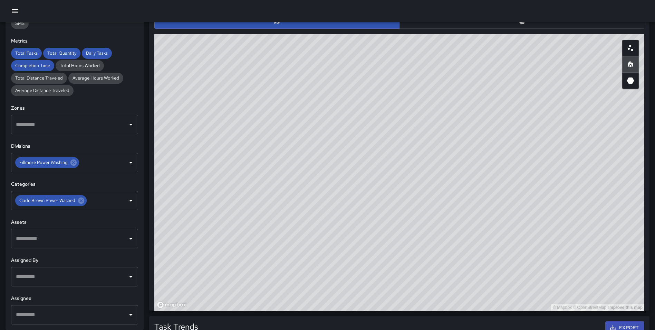
click at [549, 238] on div "© Mapbox © OpenStreetMap Improve this map" at bounding box center [399, 172] width 490 height 276
